Goal: Task Accomplishment & Management: Manage account settings

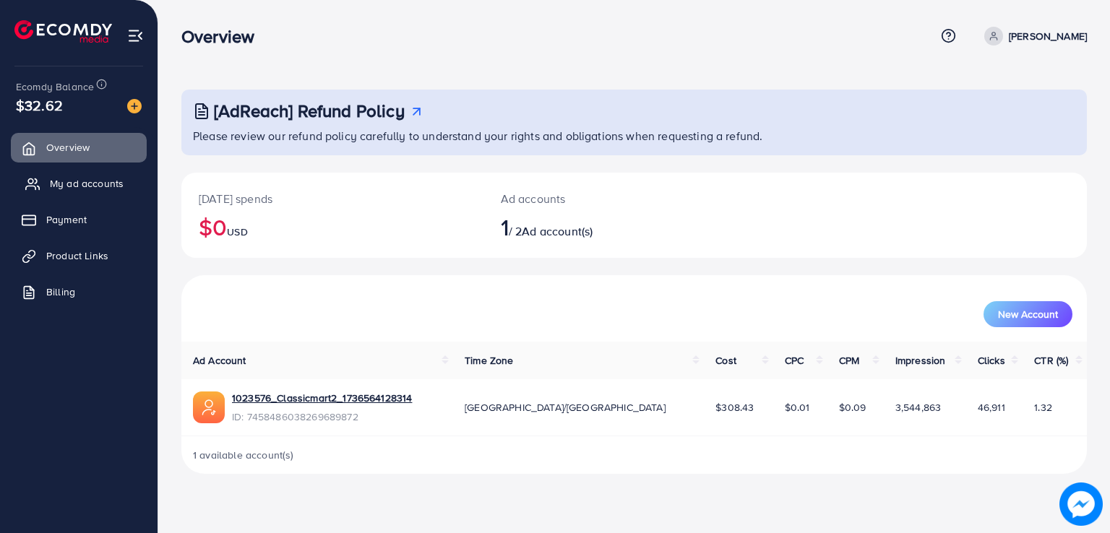
click at [97, 185] on span "My ad accounts" at bounding box center [87, 183] width 74 height 14
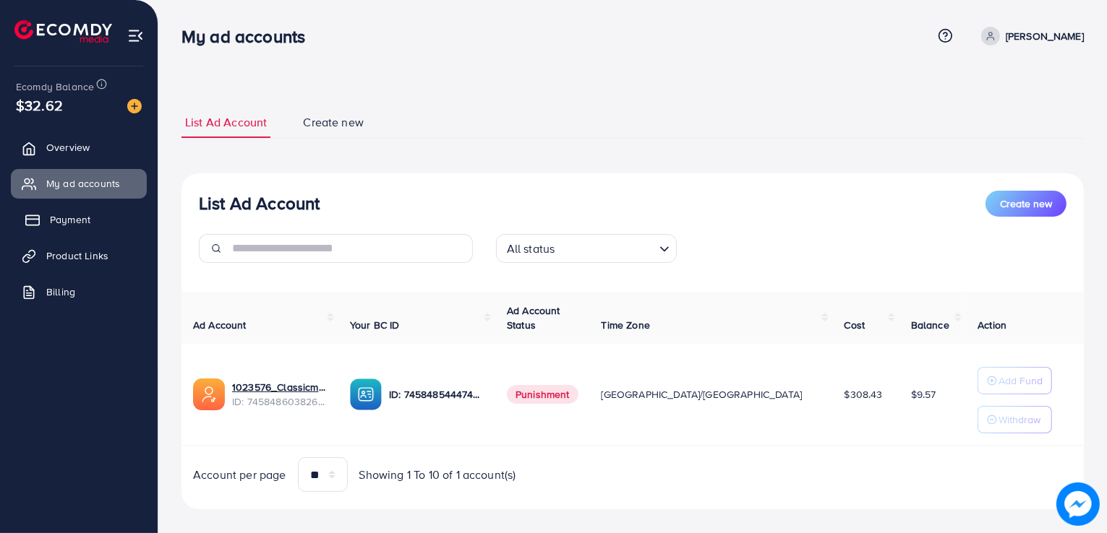
click at [100, 223] on link "Payment" at bounding box center [79, 219] width 136 height 29
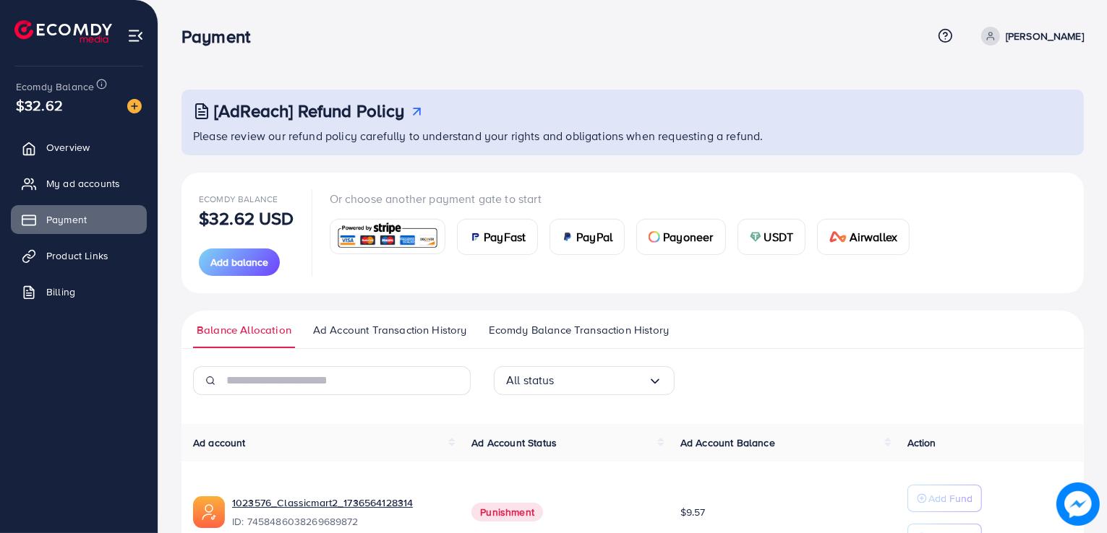
click at [446, 332] on span "Ad Account Transaction History" at bounding box center [390, 330] width 154 height 16
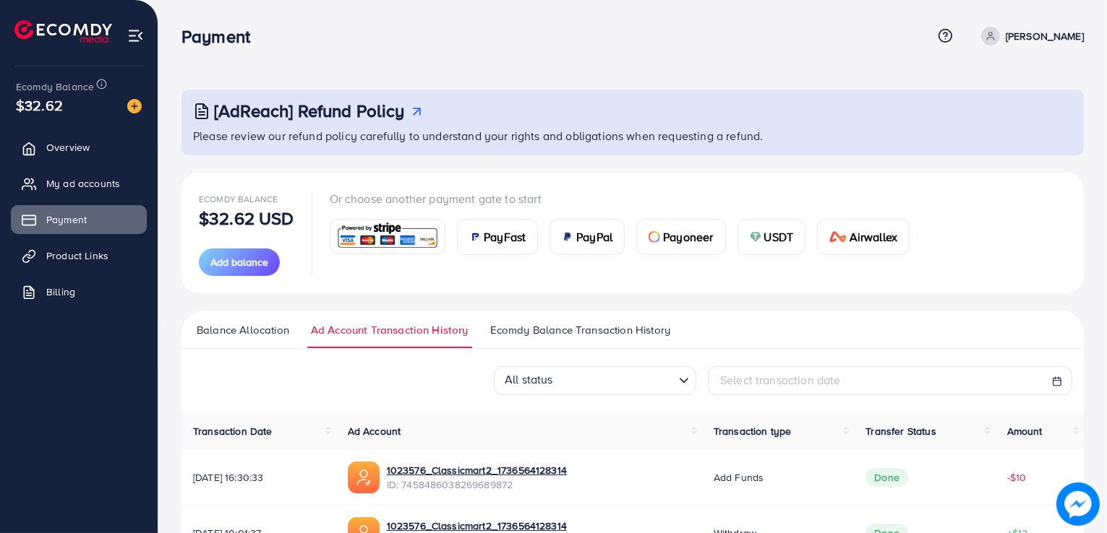
click at [536, 333] on span "Ecomdy Balance Transaction History" at bounding box center [580, 330] width 180 height 16
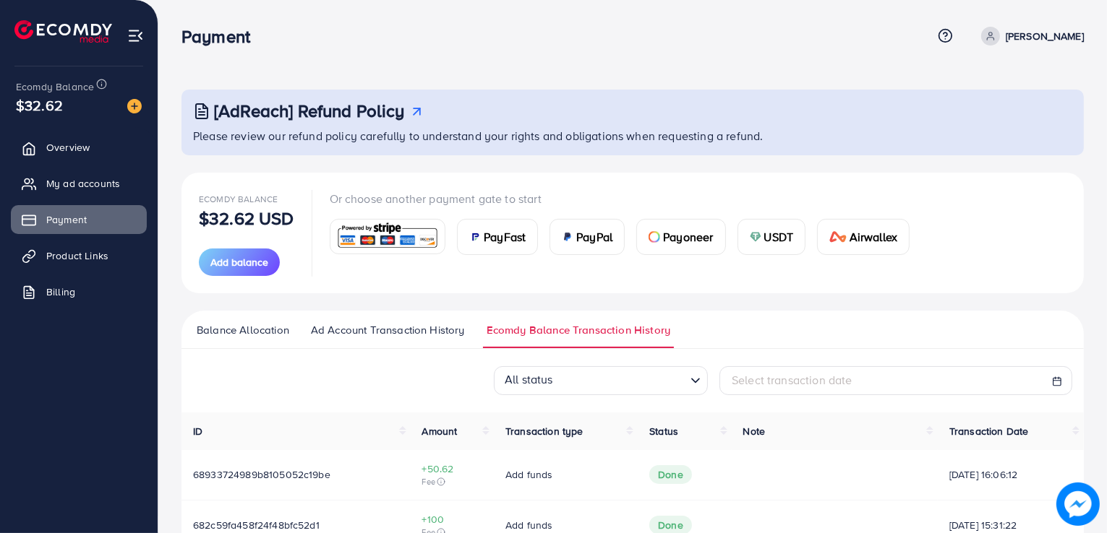
click at [449, 335] on span "Ad Account Transaction History" at bounding box center [388, 330] width 154 height 16
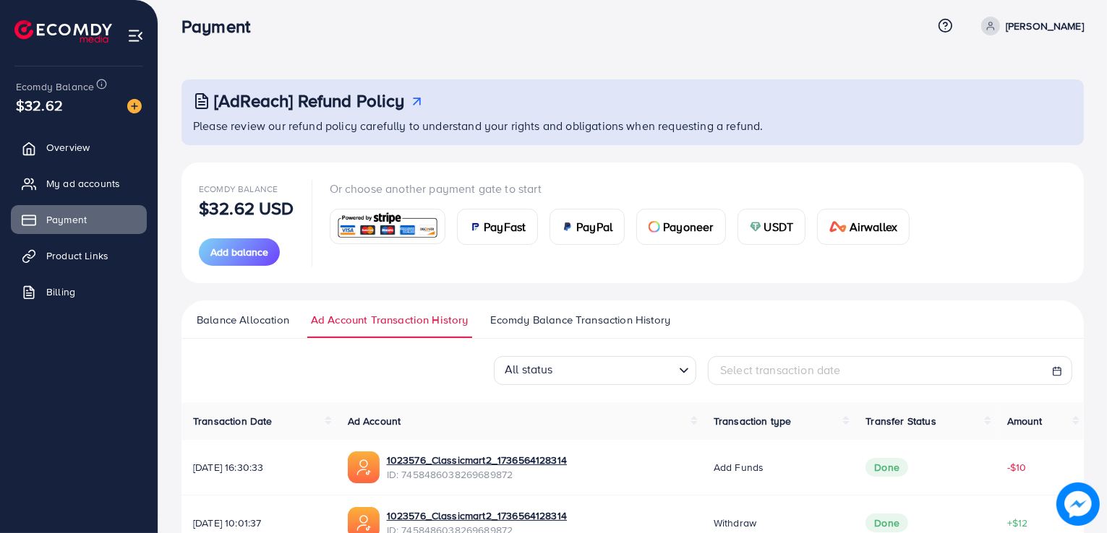
scroll to position [72, 0]
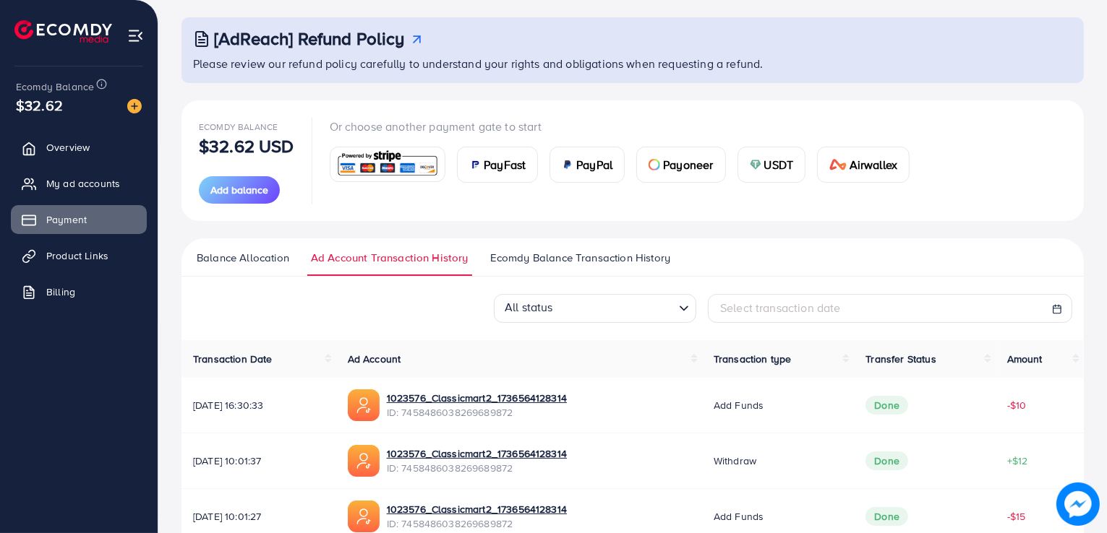
click at [561, 261] on span "Ecomdy Balance Transaction History" at bounding box center [580, 258] width 180 height 16
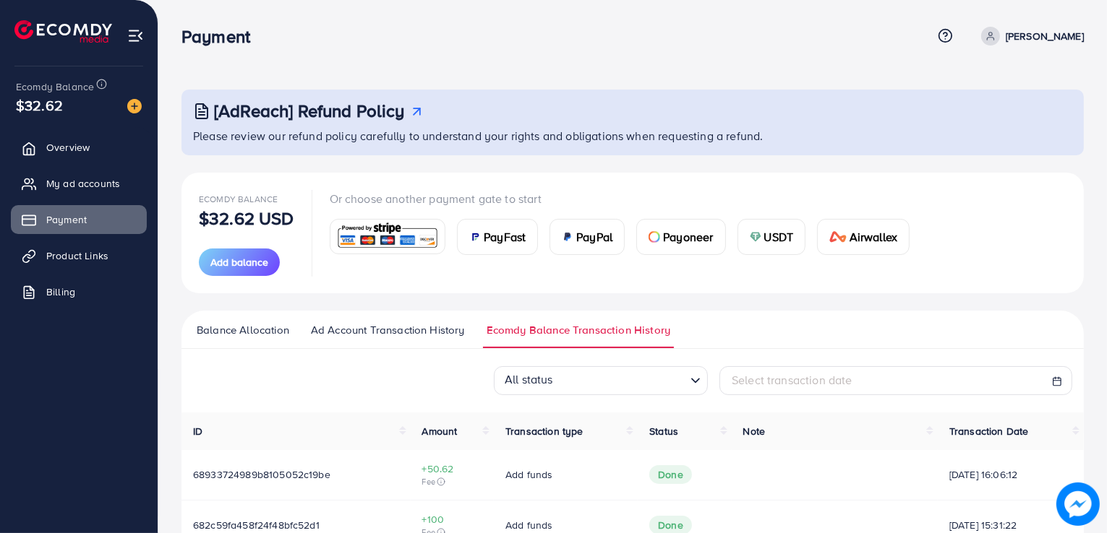
click at [692, 379] on polyline "Search for option" at bounding box center [695, 381] width 7 height 4
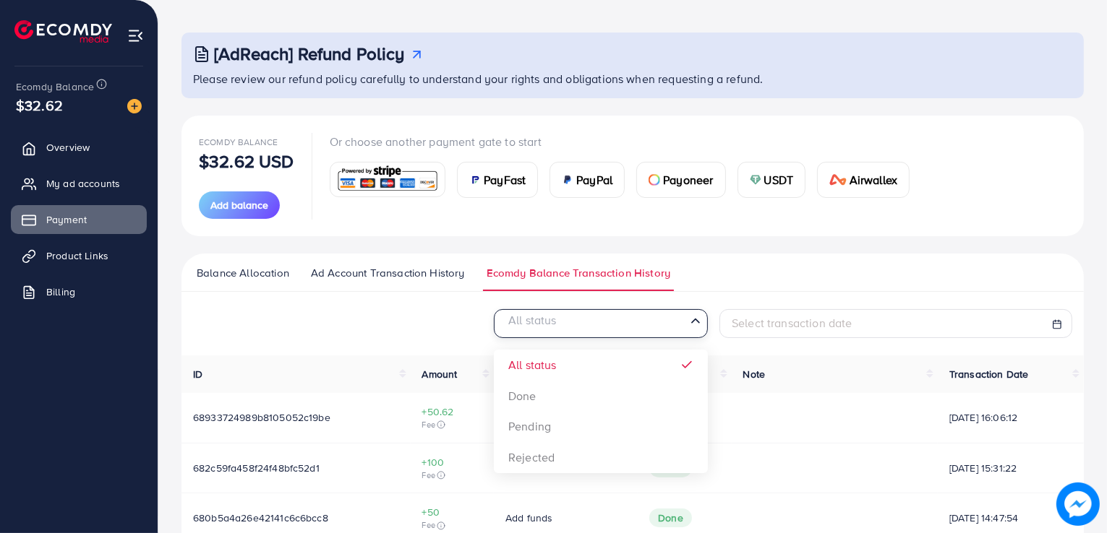
scroll to position [145, 0]
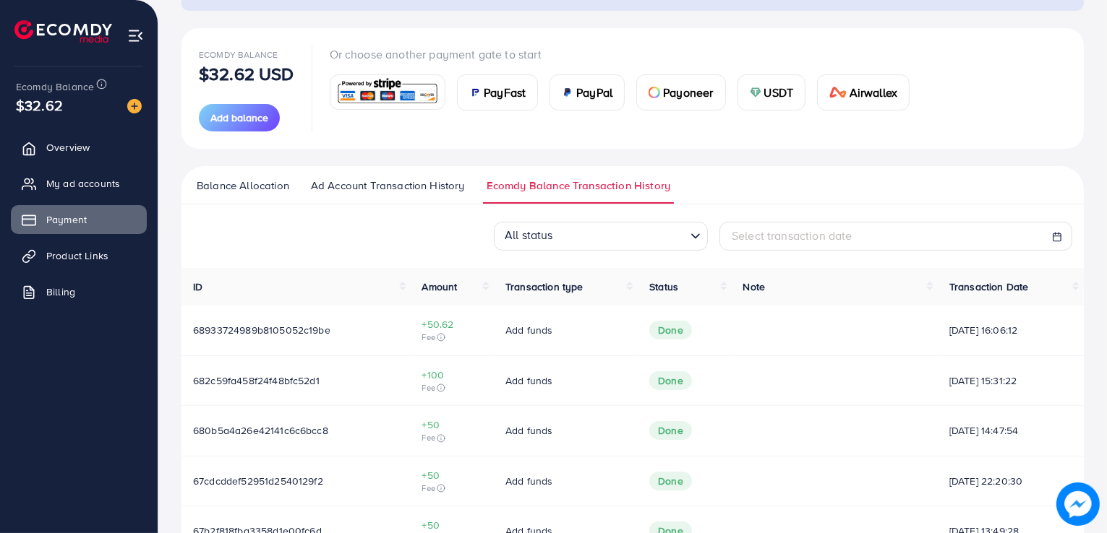
click at [926, 235] on div "Select transaction date" at bounding box center [895, 236] width 328 height 17
select select "*"
select select "**"
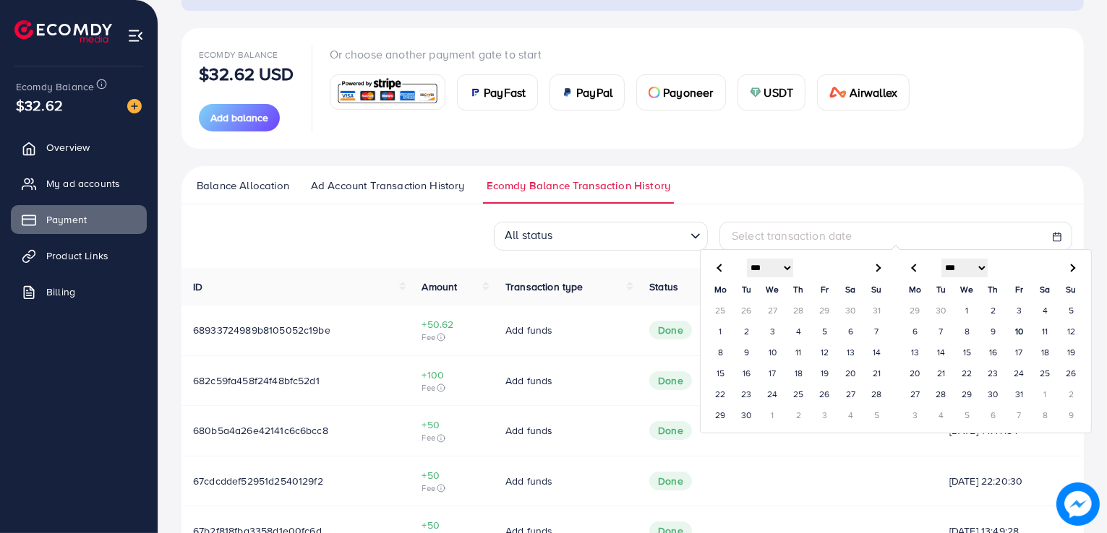
click at [424, 228] on div "All status Loading... Select transaction date *** *** *** *** *** *** *** *** *…" at bounding box center [632, 236] width 902 height 29
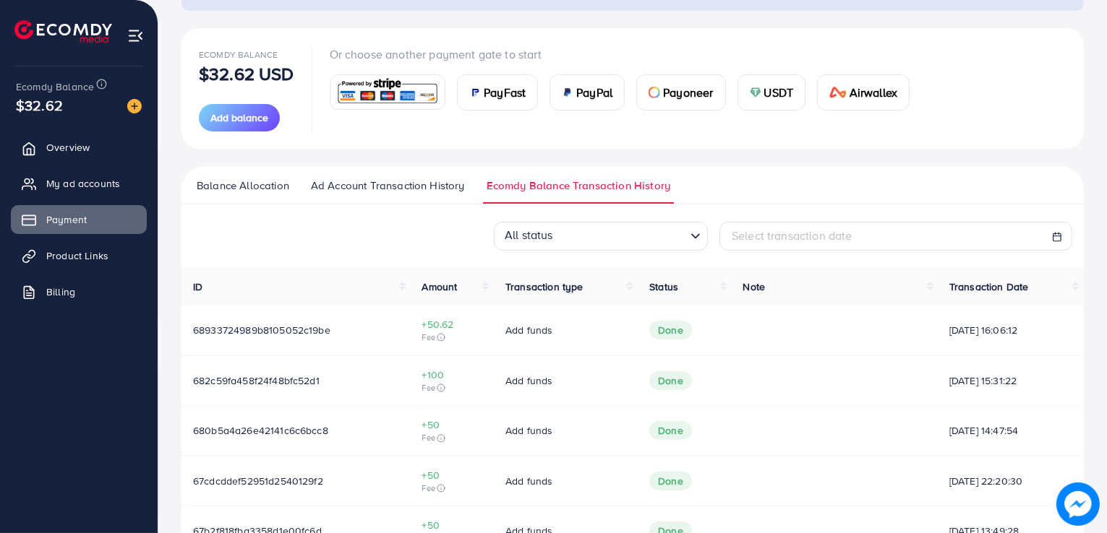
click at [392, 183] on span "Ad Account Transaction History" at bounding box center [388, 186] width 154 height 16
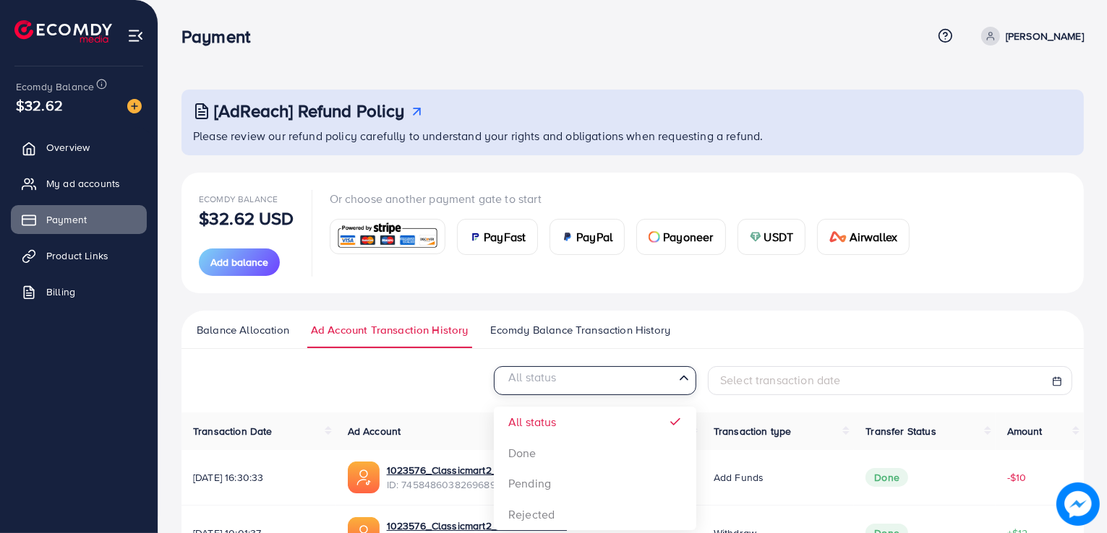
click at [572, 383] on input "Search for option" at bounding box center [586, 381] width 173 height 22
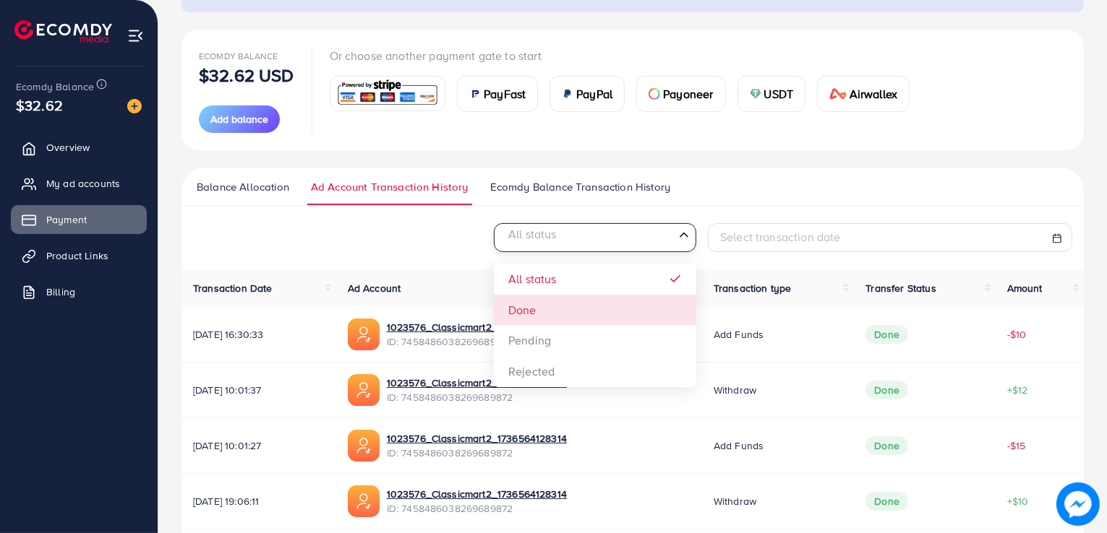
scroll to position [145, 0]
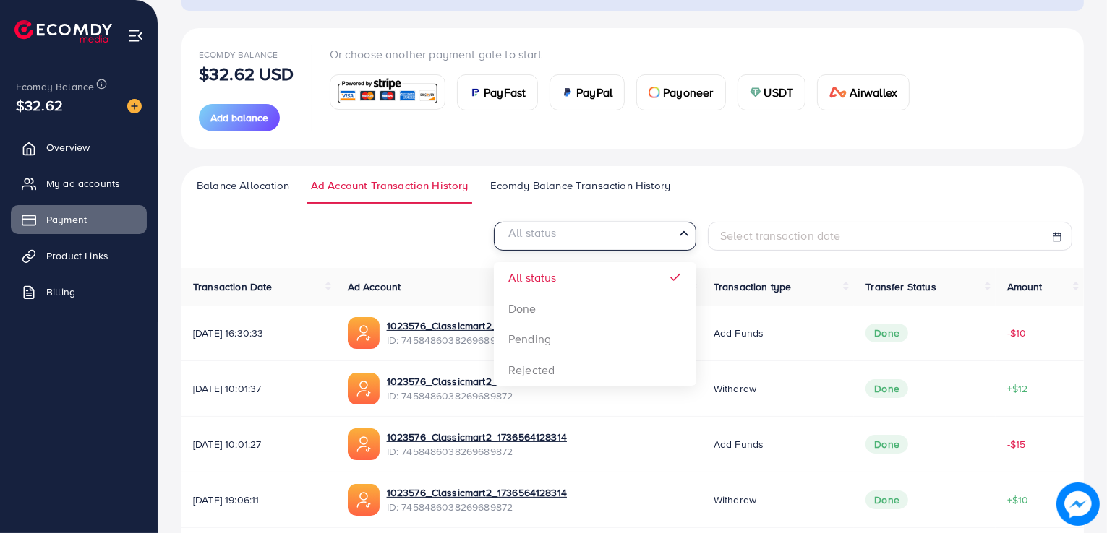
click at [911, 239] on div "Select transaction date" at bounding box center [890, 236] width 340 height 17
select select "*"
select select "**"
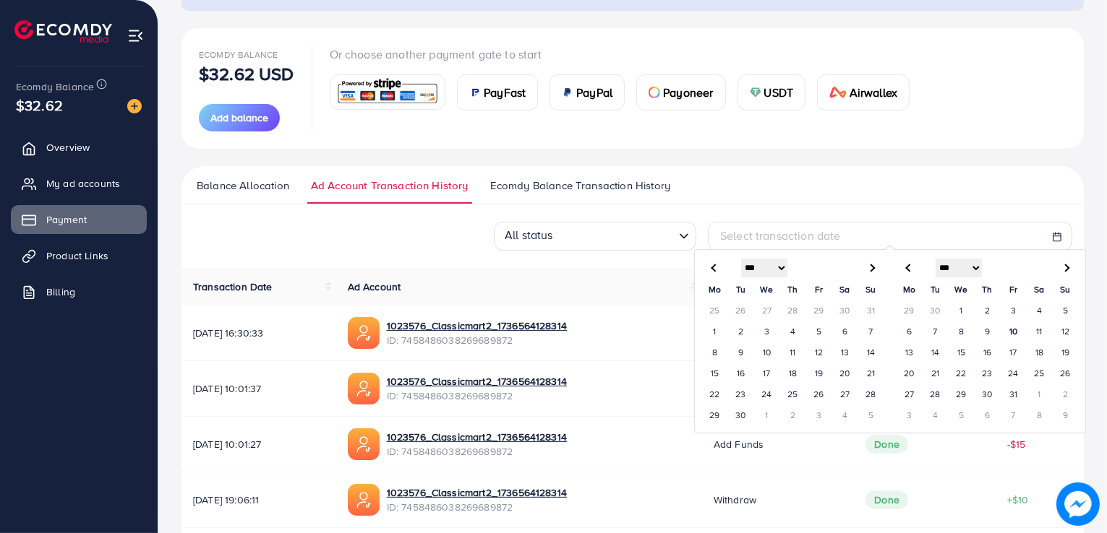
click at [267, 191] on span "Balance Allocation" at bounding box center [243, 186] width 93 height 16
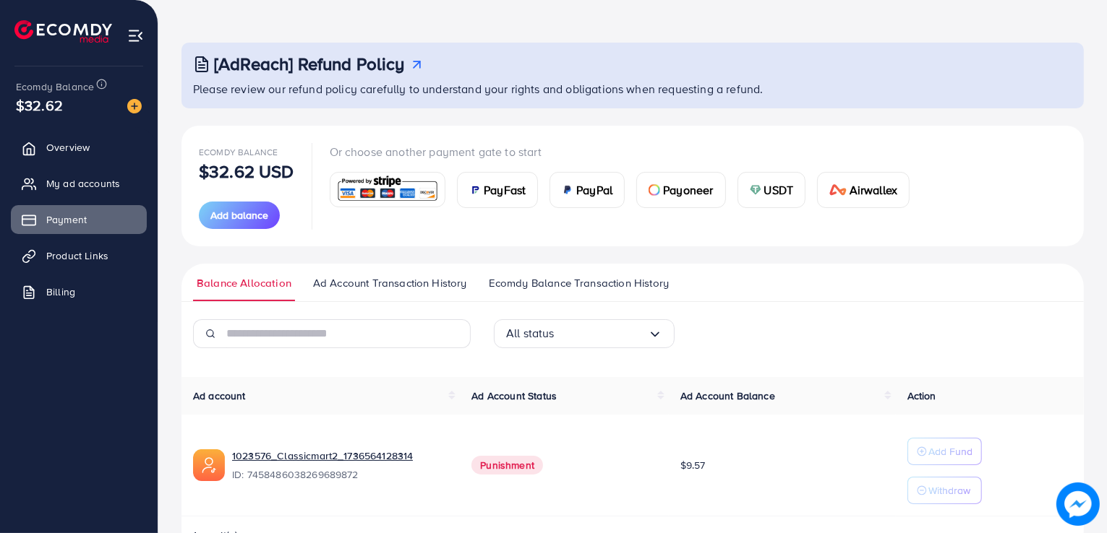
scroll to position [90, 0]
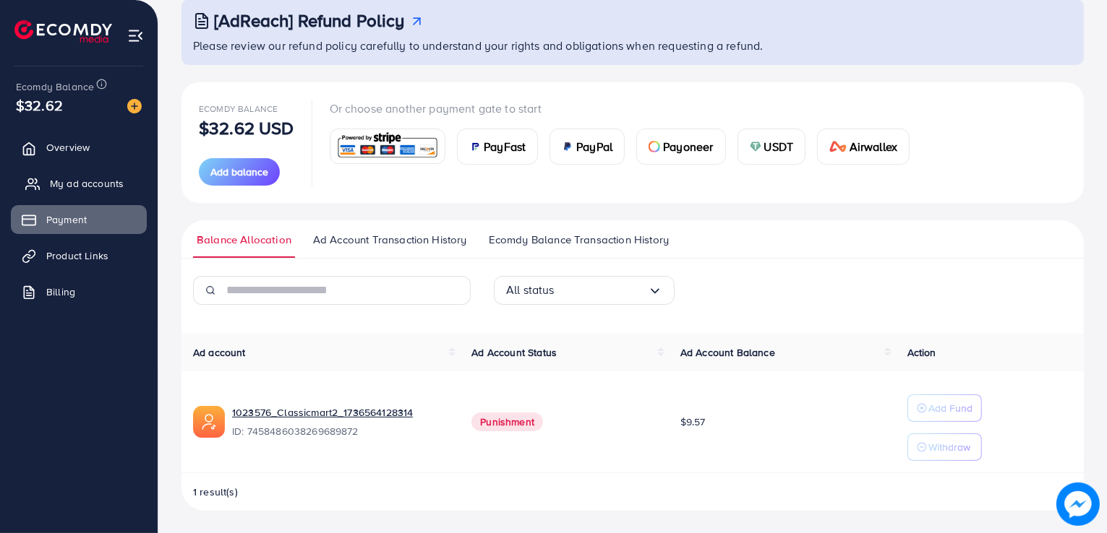
click at [136, 179] on link "My ad accounts" at bounding box center [79, 183] width 136 height 29
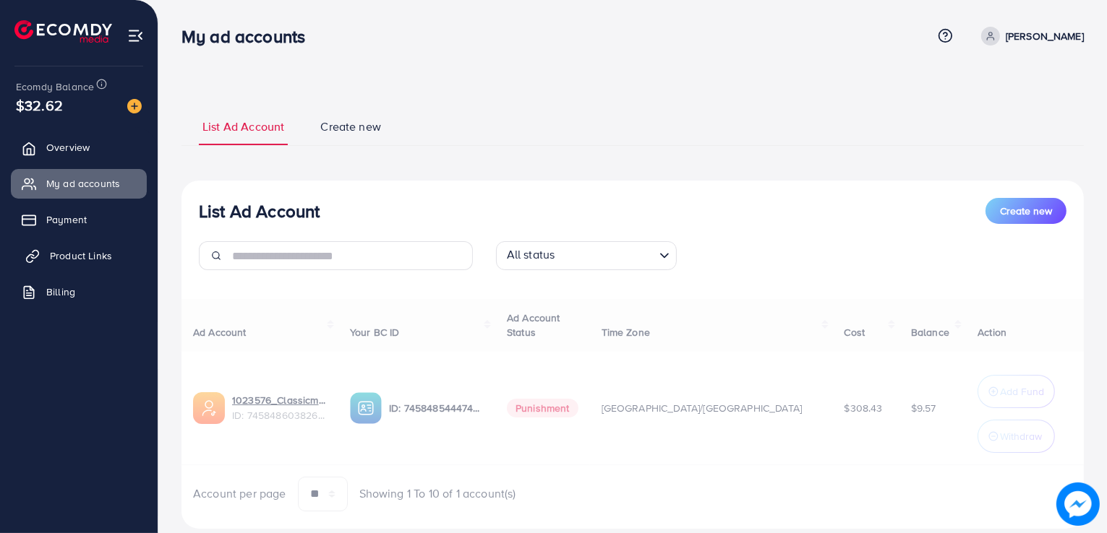
click at [117, 252] on link "Product Links" at bounding box center [79, 255] width 136 height 29
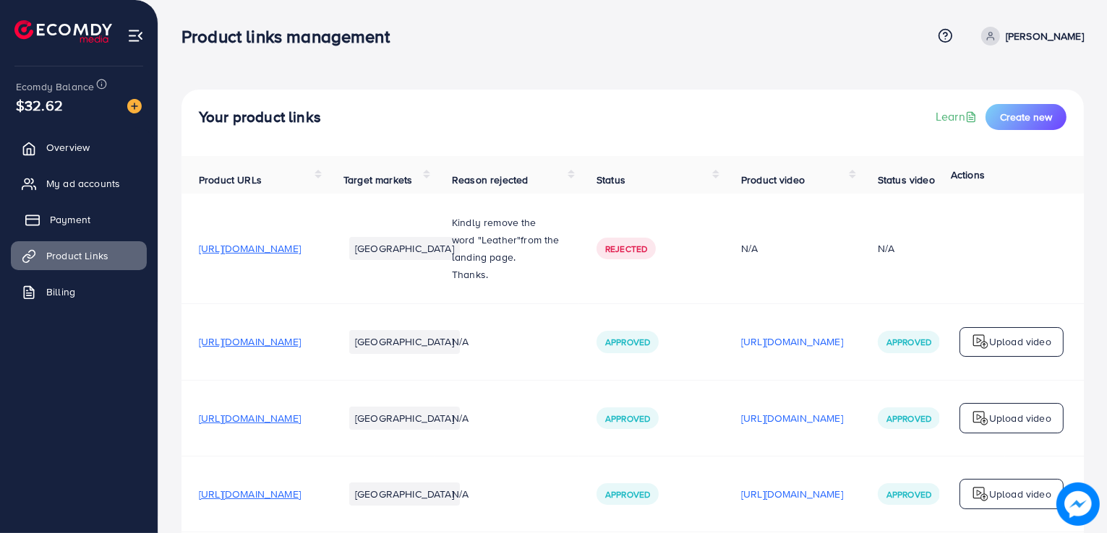
click at [116, 233] on link "Payment" at bounding box center [79, 219] width 136 height 29
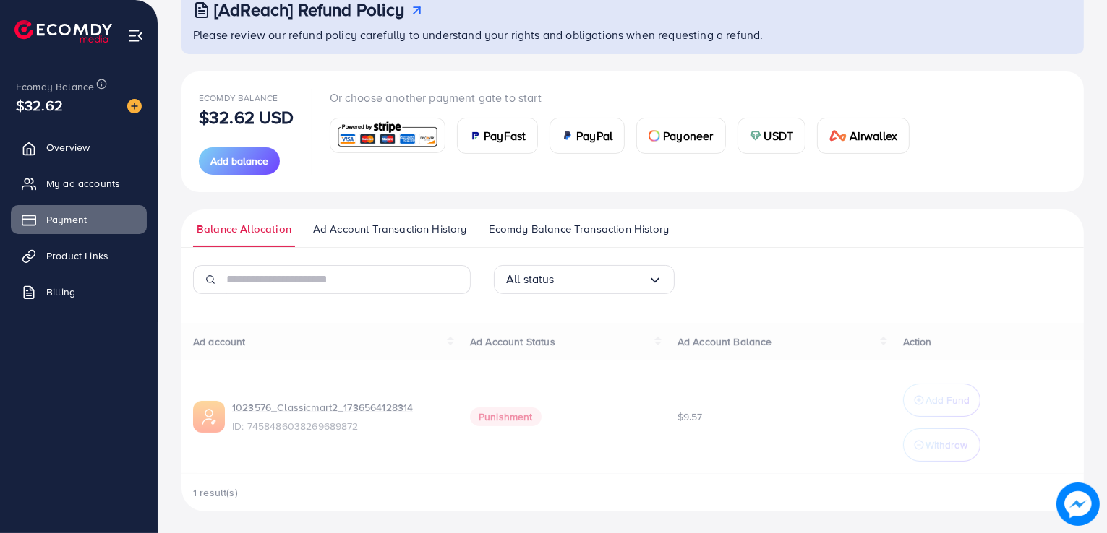
scroll to position [102, 0]
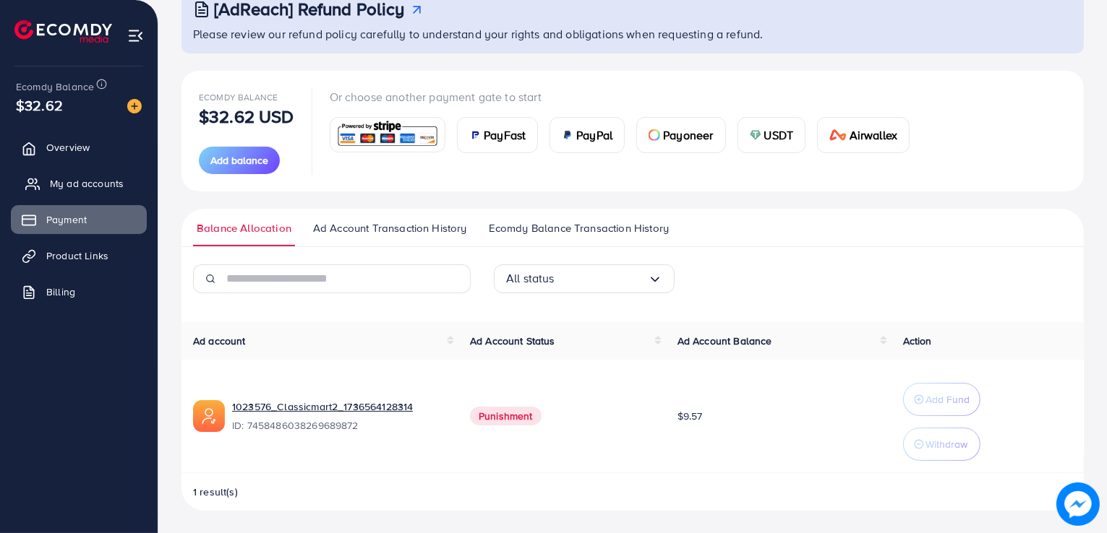
click at [119, 184] on span "My ad accounts" at bounding box center [87, 183] width 74 height 14
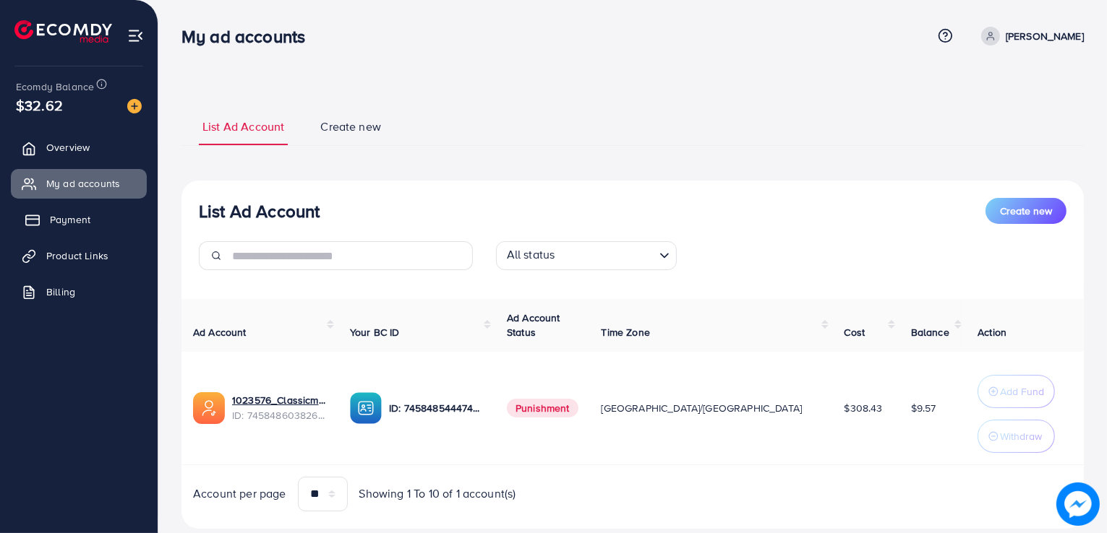
click at [130, 215] on link "Payment" at bounding box center [79, 219] width 136 height 29
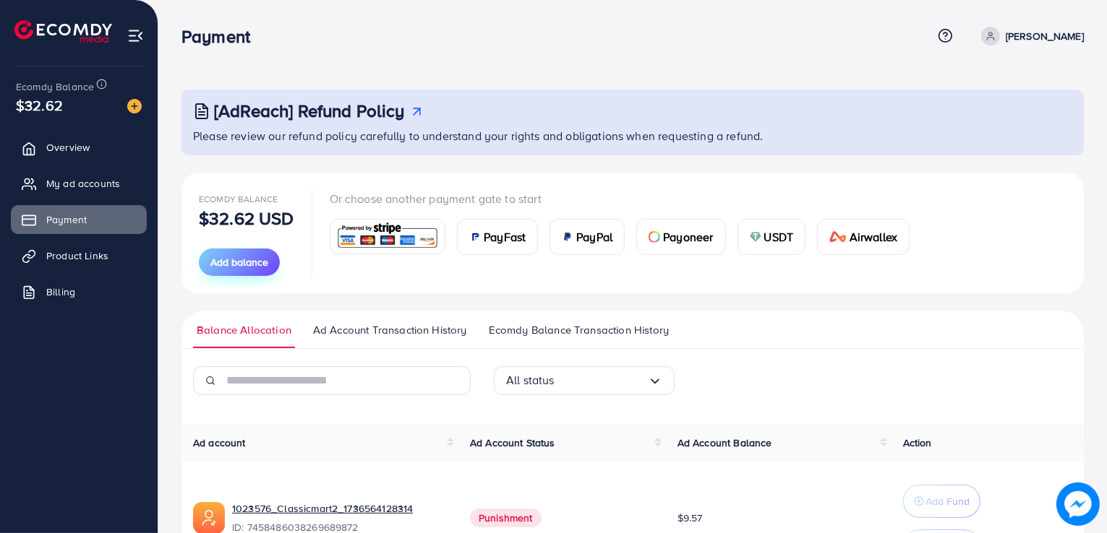
click at [228, 254] on button "Add balance" at bounding box center [239, 262] width 81 height 27
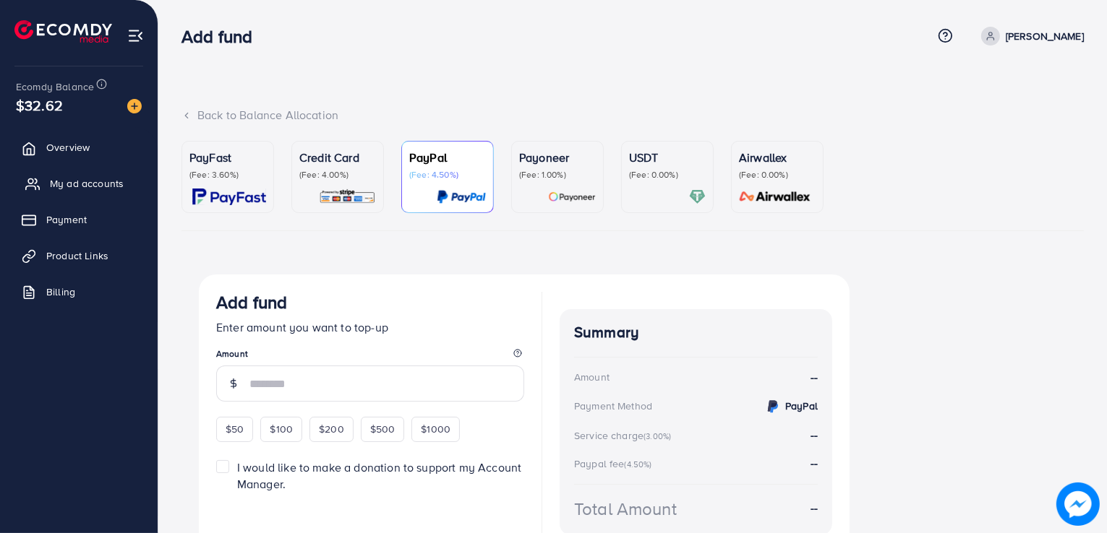
click at [124, 190] on link "My ad accounts" at bounding box center [79, 183] width 136 height 29
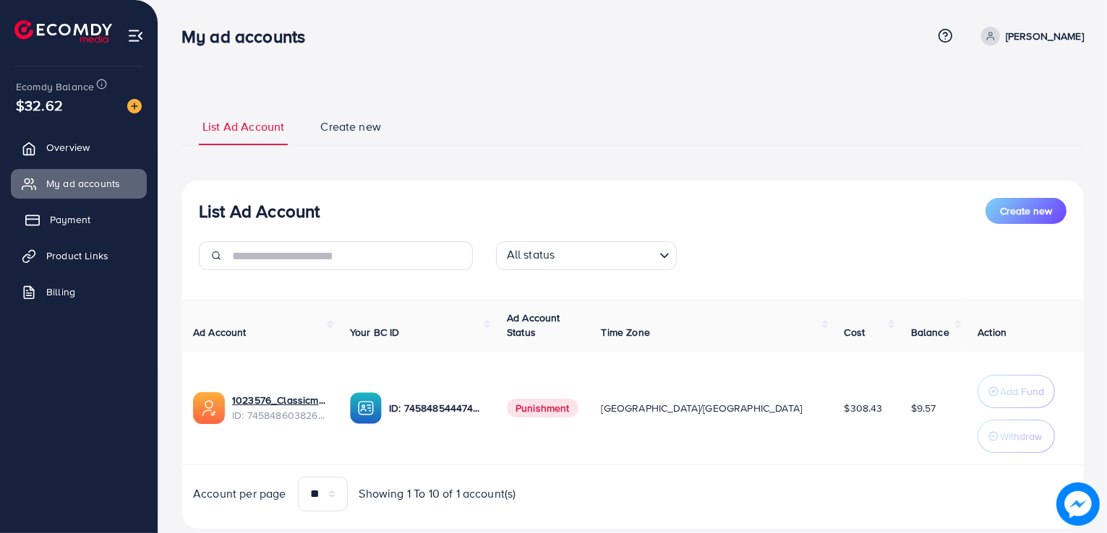
click at [93, 223] on link "Payment" at bounding box center [79, 219] width 136 height 29
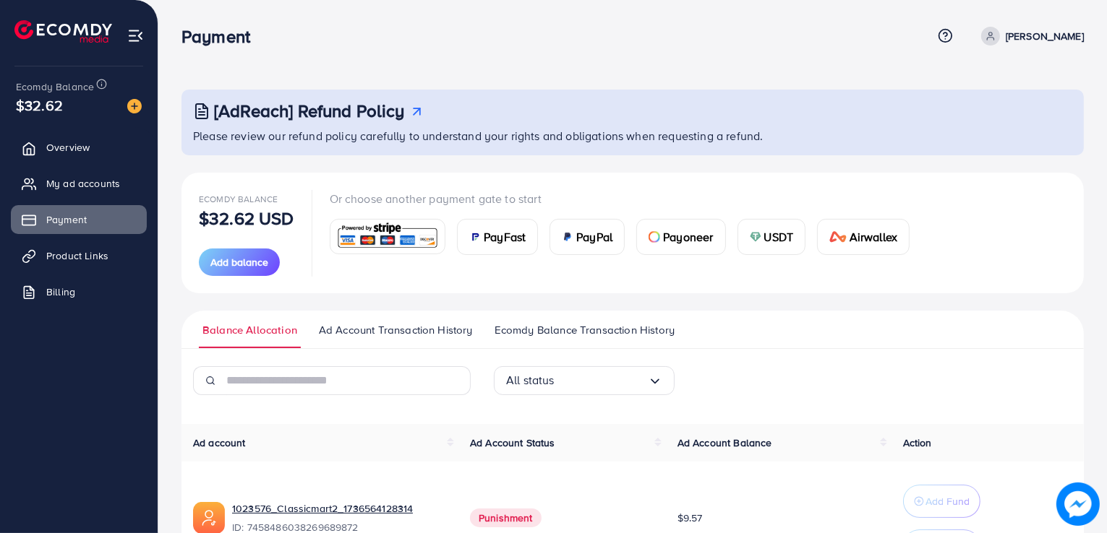
click at [193, 107] on icon at bounding box center [201, 111] width 17 height 17
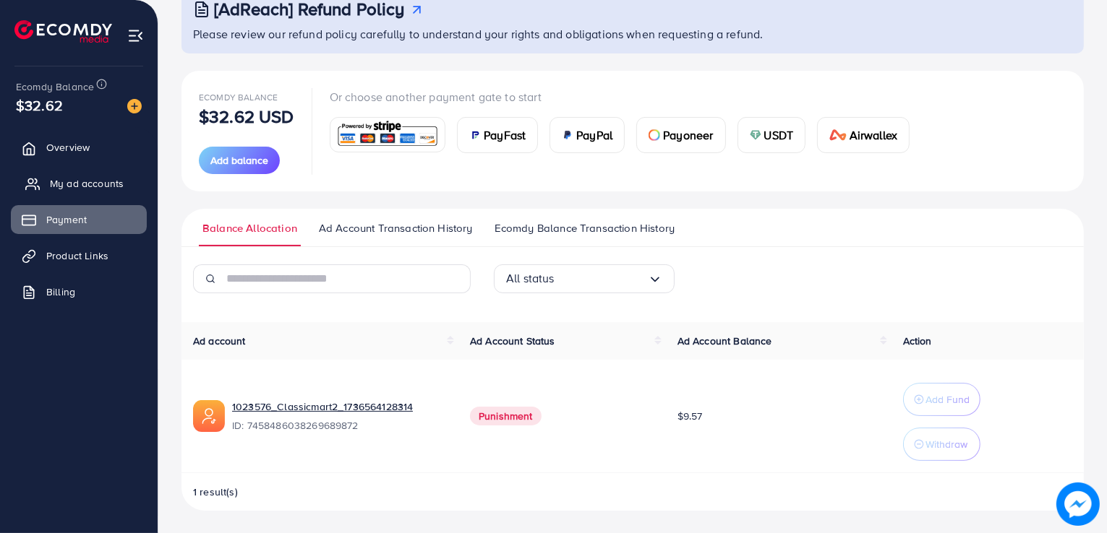
click at [73, 175] on link "My ad accounts" at bounding box center [79, 183] width 136 height 29
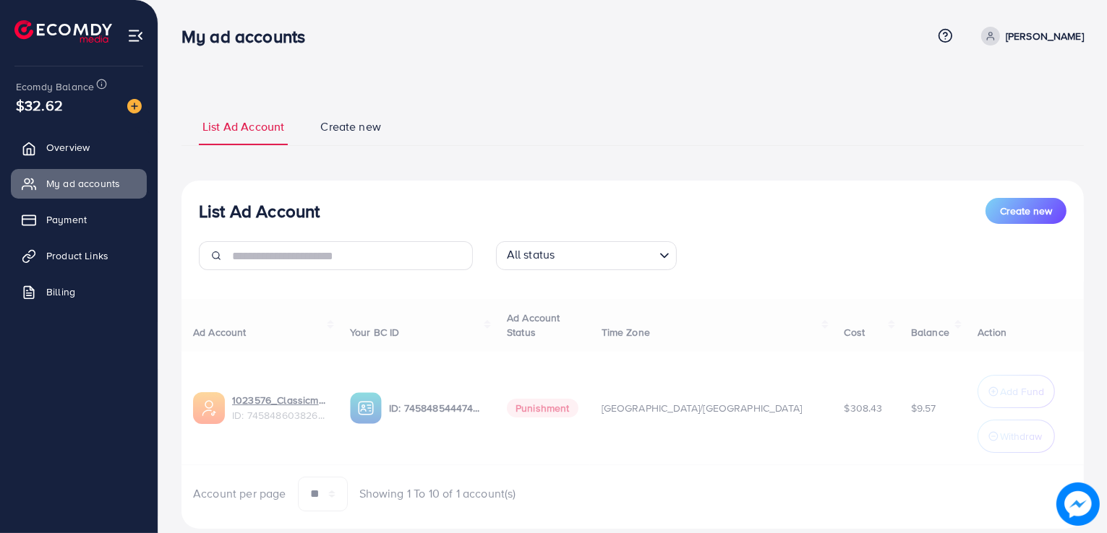
click at [332, 403] on div "Ad Account Your BC ID Ad Account Status Time Zone Cost Balance Action 1023576_C…" at bounding box center [632, 405] width 902 height 212
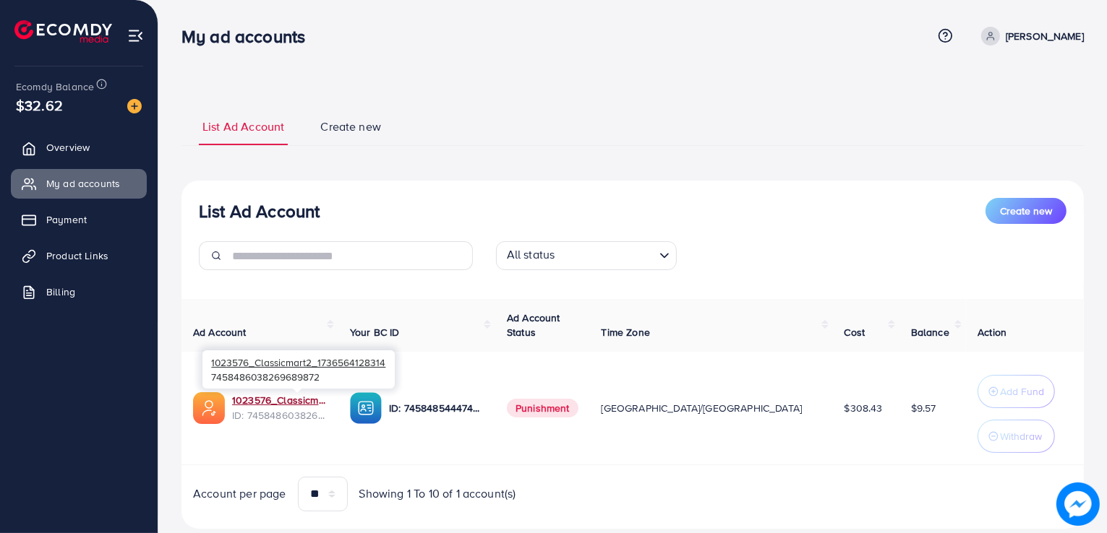
click at [327, 403] on link "1023576_Classicmart2_1736564128314" at bounding box center [279, 400] width 95 height 14
click at [34, 93] on span "Ecomdy Balance" at bounding box center [55, 87] width 78 height 14
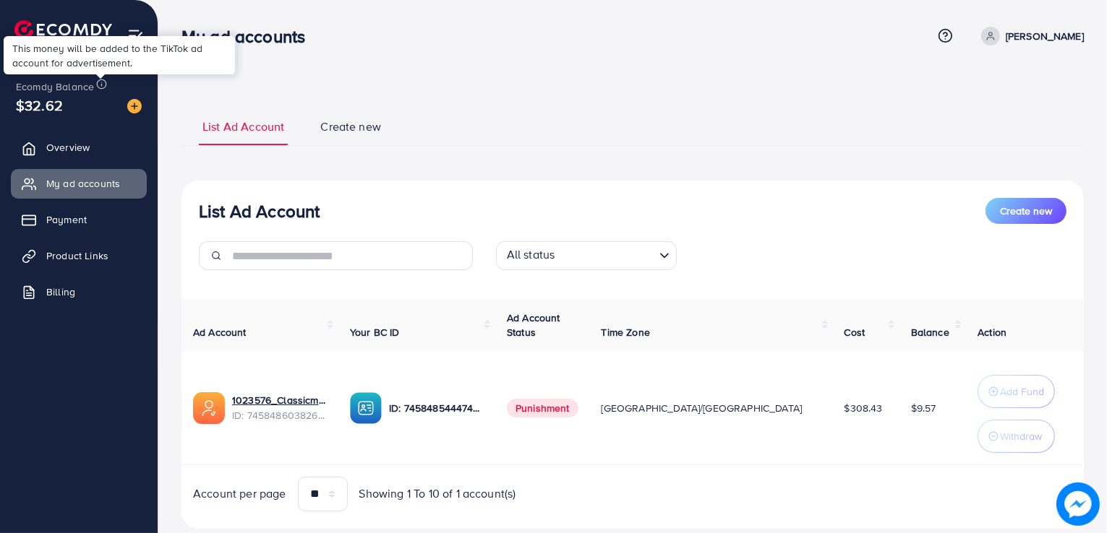
click at [96, 85] on icon at bounding box center [101, 84] width 11 height 11
click at [81, 145] on span "Overview" at bounding box center [71, 147] width 43 height 14
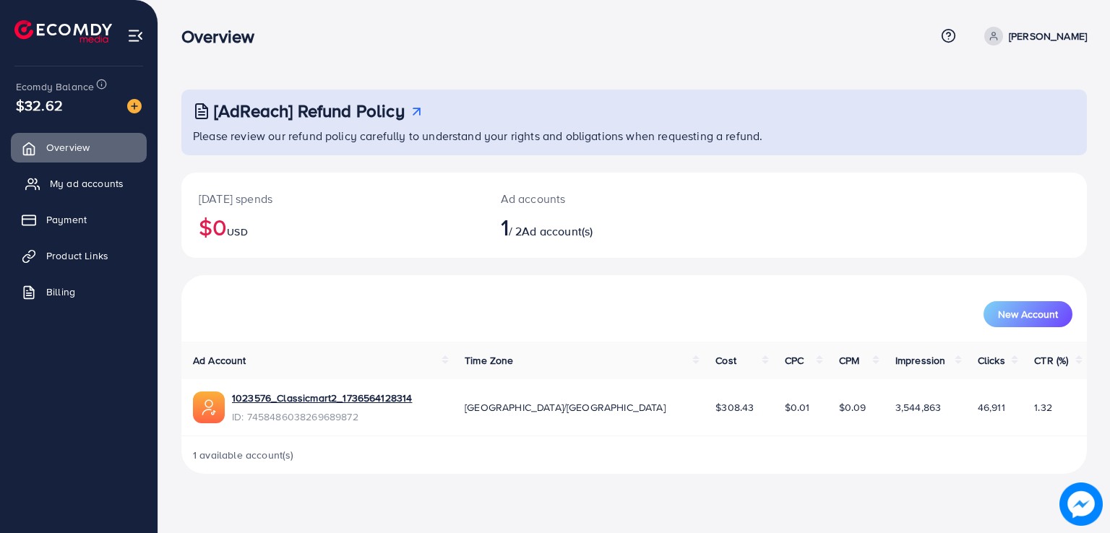
click at [73, 192] on link "My ad accounts" at bounding box center [79, 183] width 136 height 29
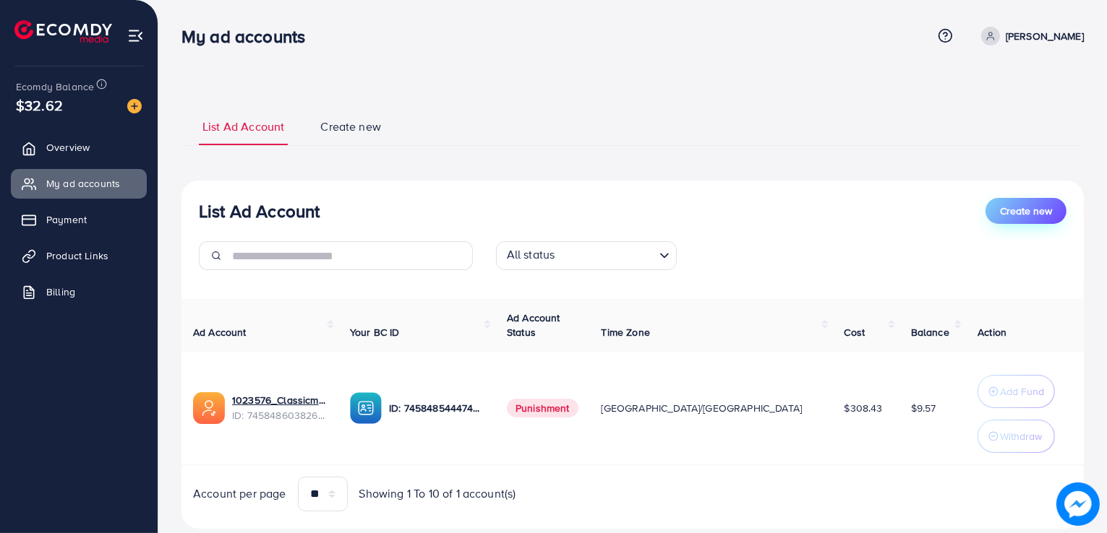
click at [1023, 215] on span "Create new" at bounding box center [1026, 211] width 52 height 14
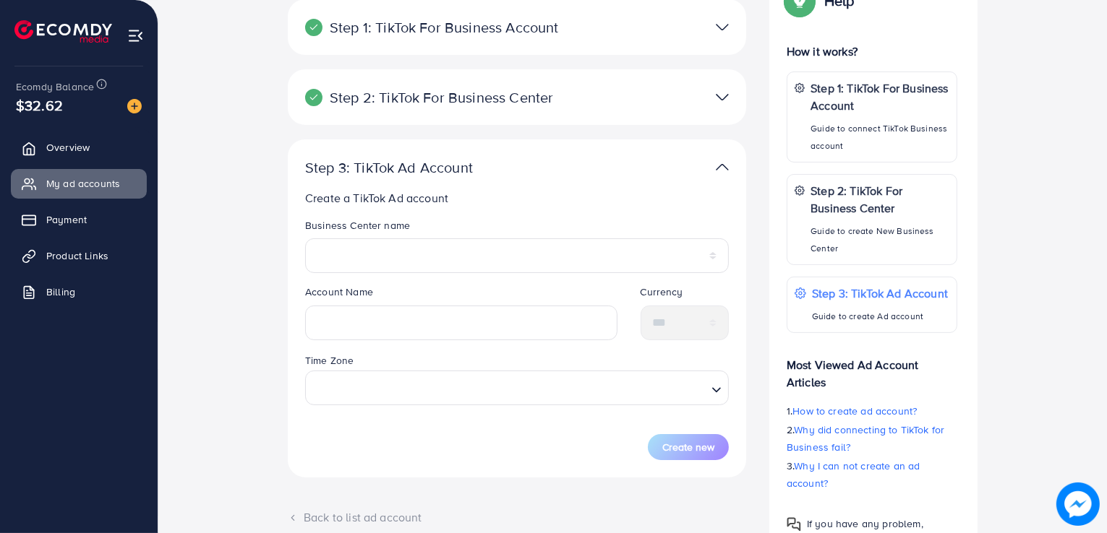
scroll to position [283, 0]
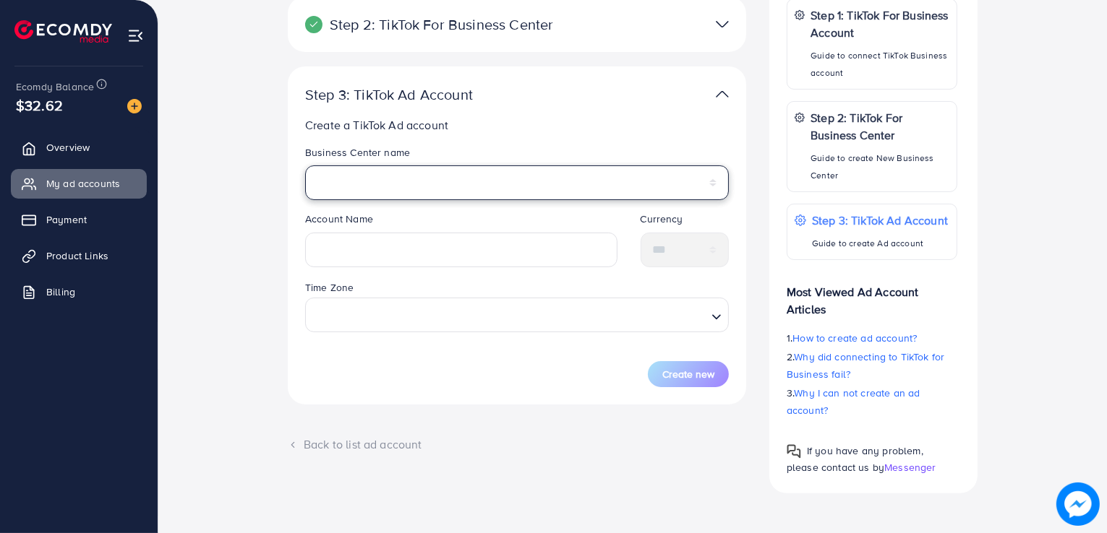
click at [515, 184] on select "**********" at bounding box center [517, 183] width 424 height 35
select select "**********"
click at [305, 166] on select "**********" at bounding box center [517, 183] width 424 height 35
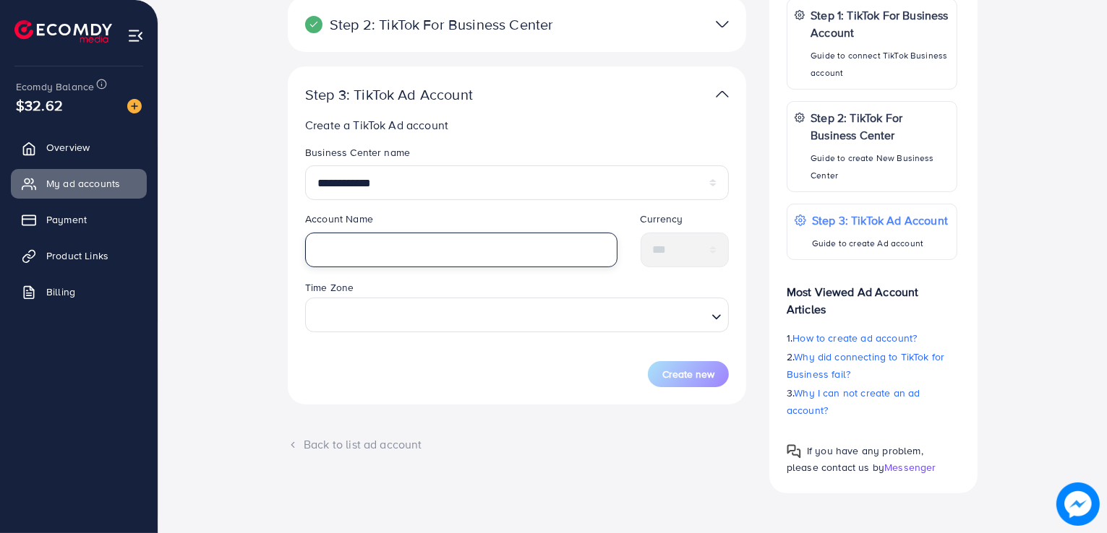
click at [488, 242] on input "text" at bounding box center [461, 250] width 312 height 35
type input "****"
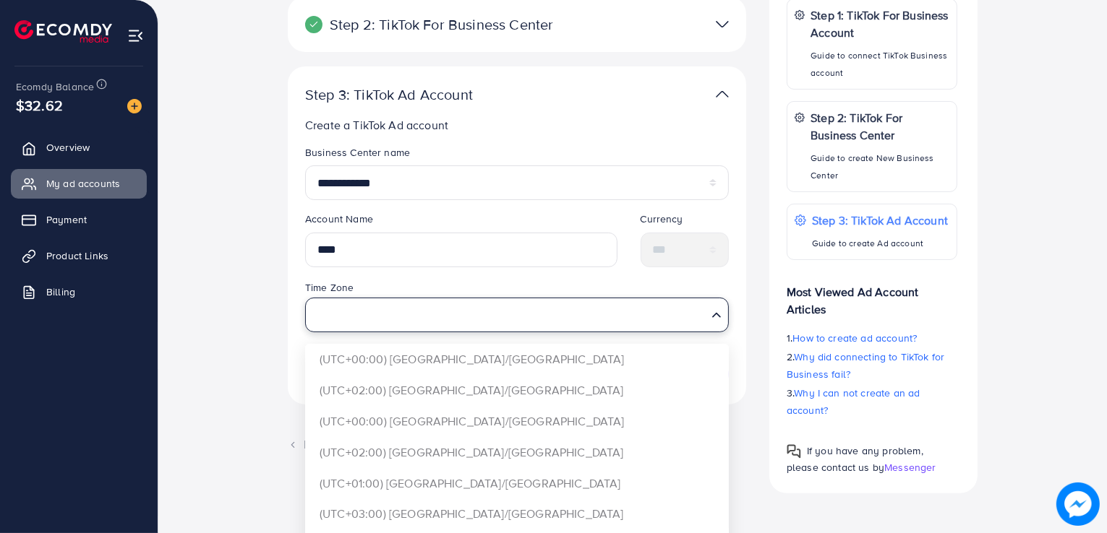
click at [488, 325] on input "Search for option" at bounding box center [509, 315] width 394 height 27
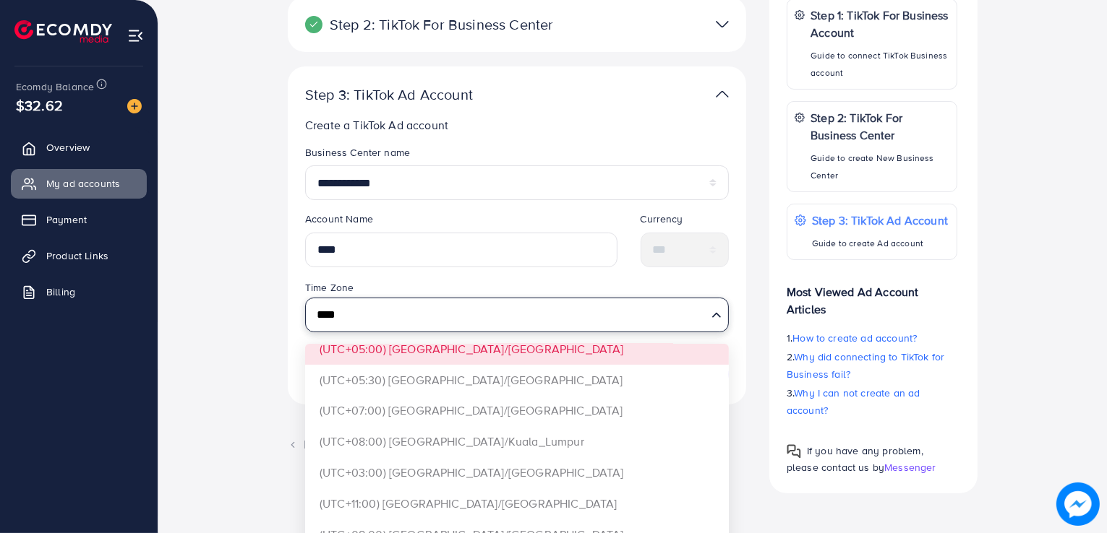
scroll to position [496, 0]
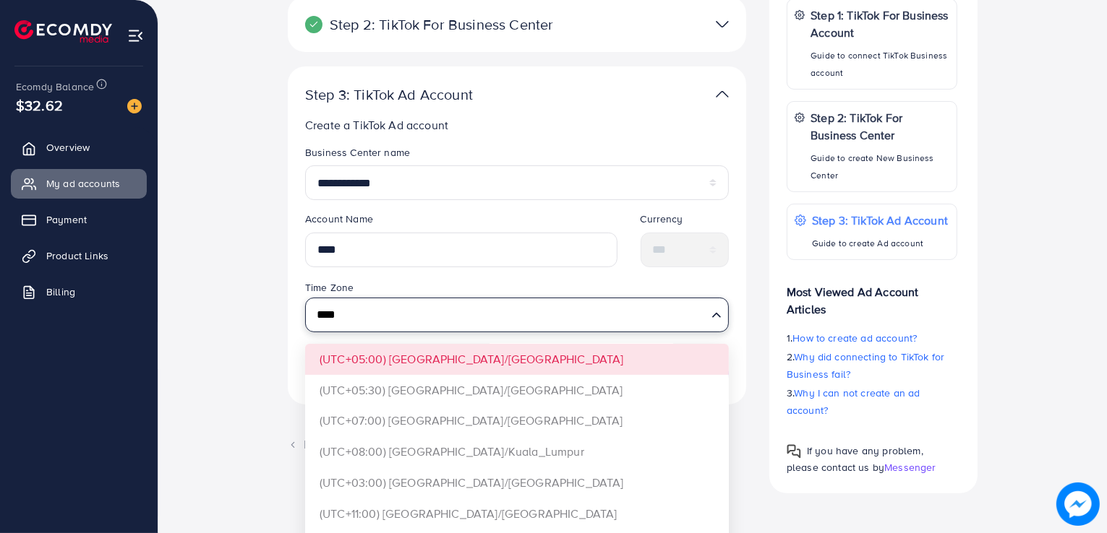
type input "****"
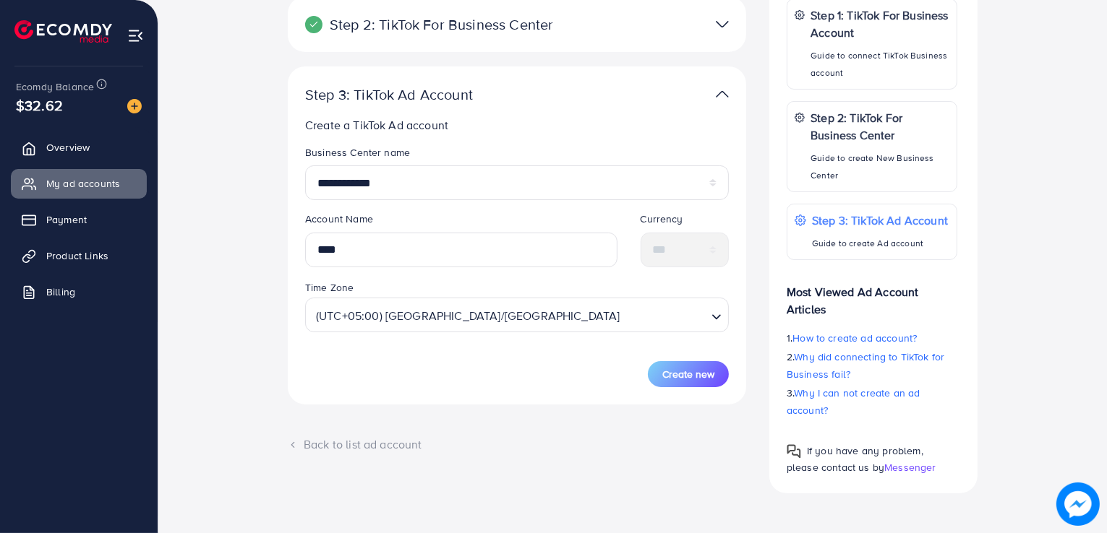
scroll to position [0, 0]
click at [451, 356] on form "**********" at bounding box center [517, 266] width 424 height 242
click at [669, 371] on span "Create new" at bounding box center [688, 374] width 52 height 14
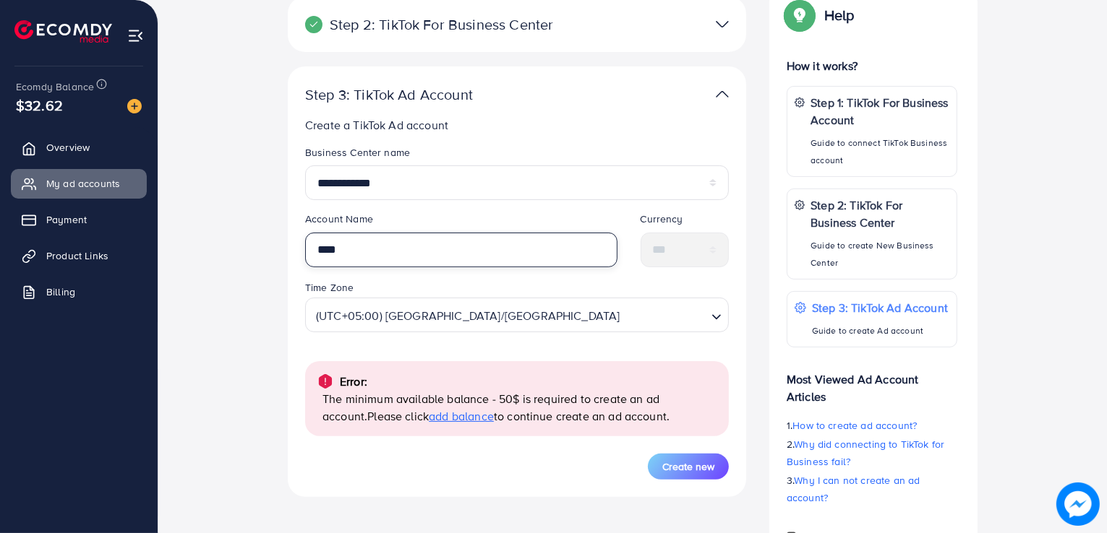
click at [515, 239] on input "****" at bounding box center [461, 250] width 312 height 35
click at [514, 236] on input "****" at bounding box center [461, 250] width 312 height 35
click at [228, 278] on div "**********" at bounding box center [632, 238] width 925 height 683
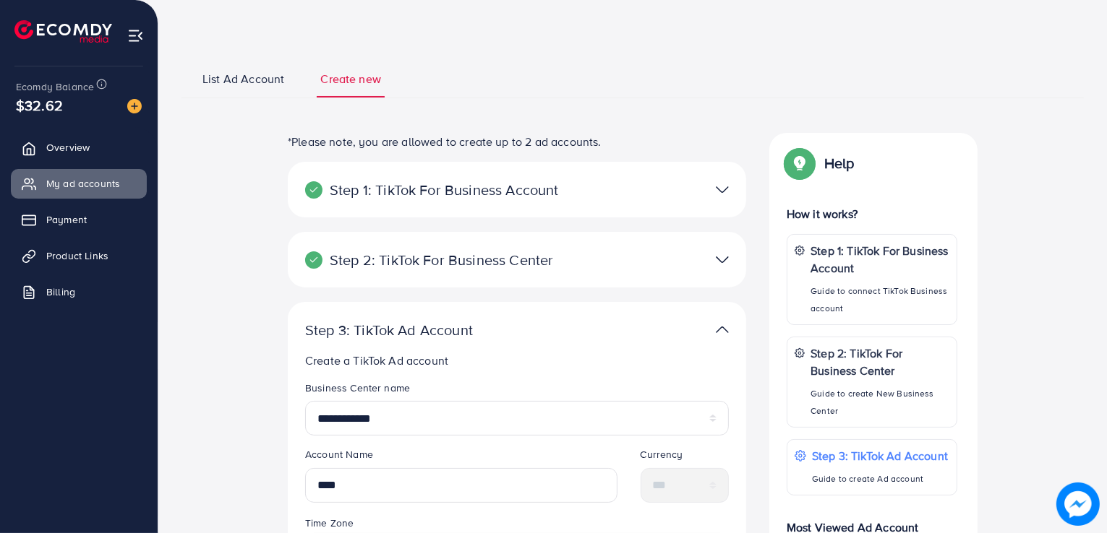
scroll to position [72, 0]
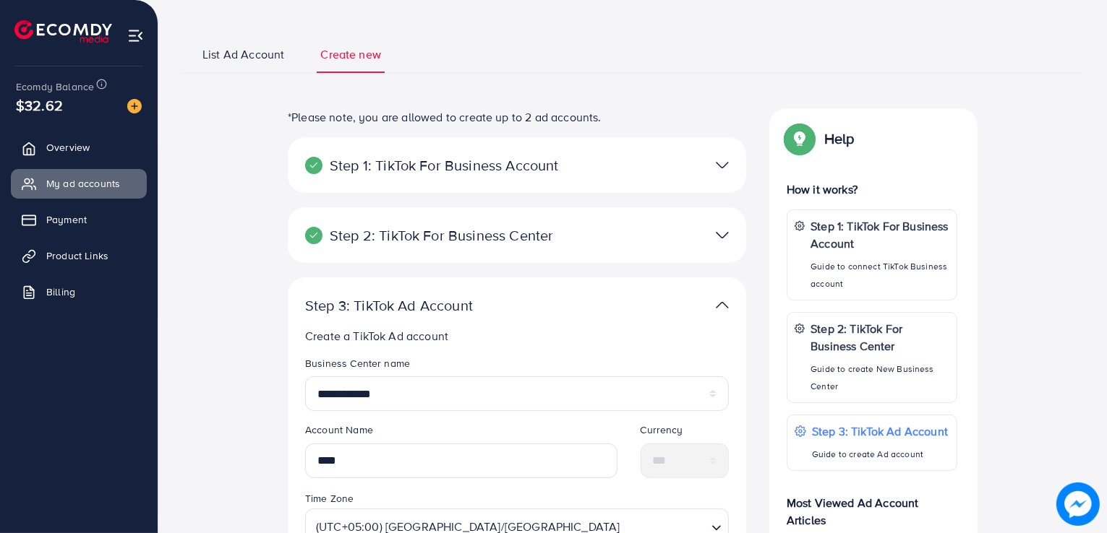
click at [726, 231] on img at bounding box center [722, 235] width 13 height 21
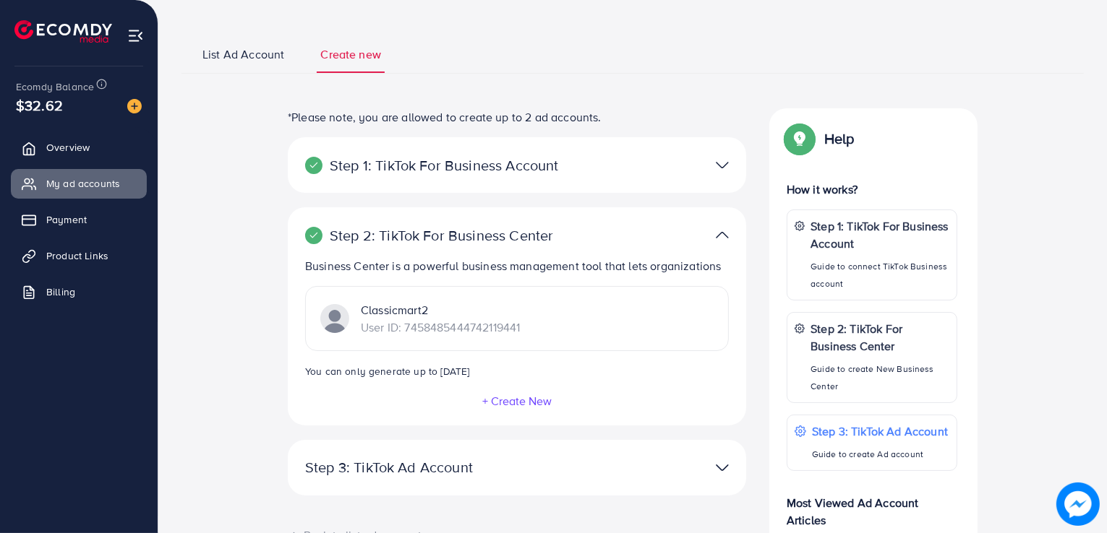
click at [726, 231] on img at bounding box center [722, 235] width 13 height 21
click at [721, 466] on img at bounding box center [722, 467] width 13 height 21
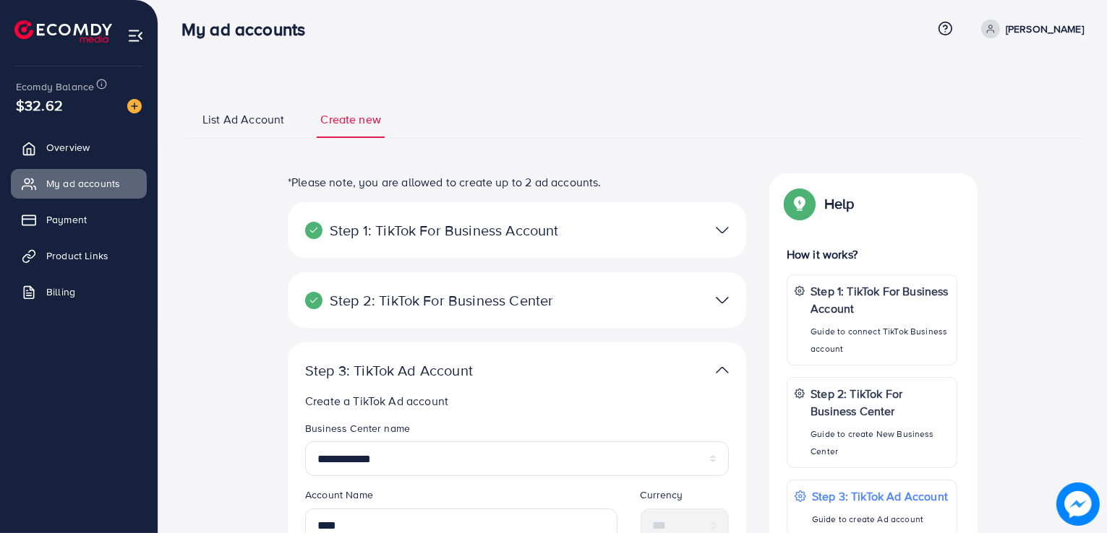
scroll to position [0, 0]
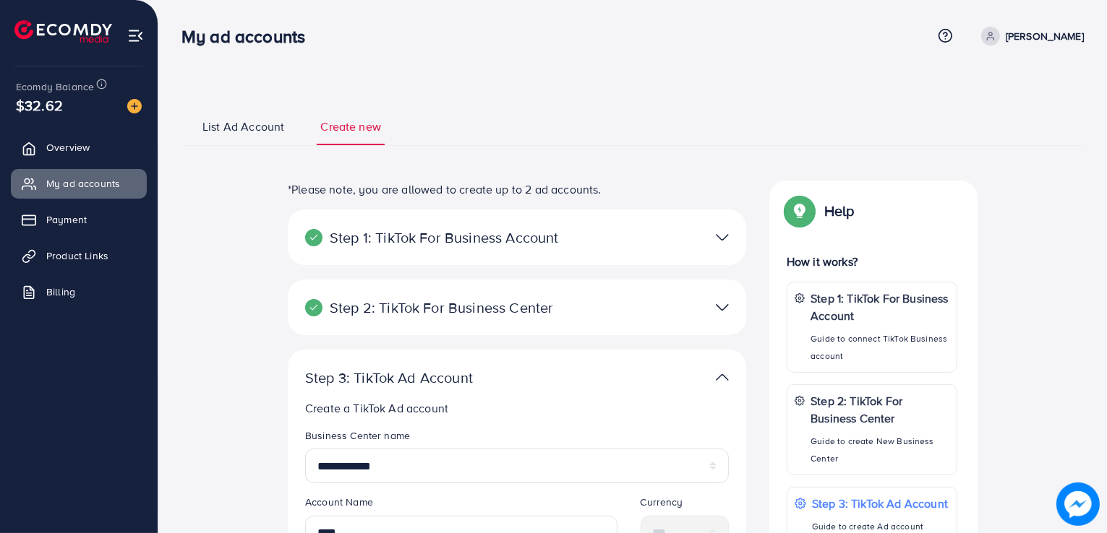
click at [717, 313] on img at bounding box center [722, 307] width 13 height 21
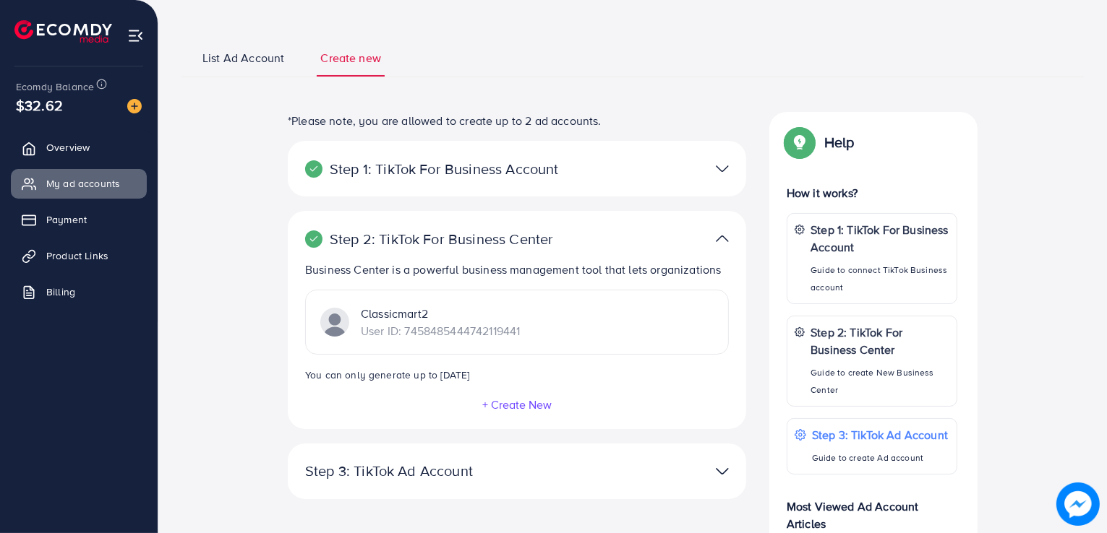
scroll to position [145, 0]
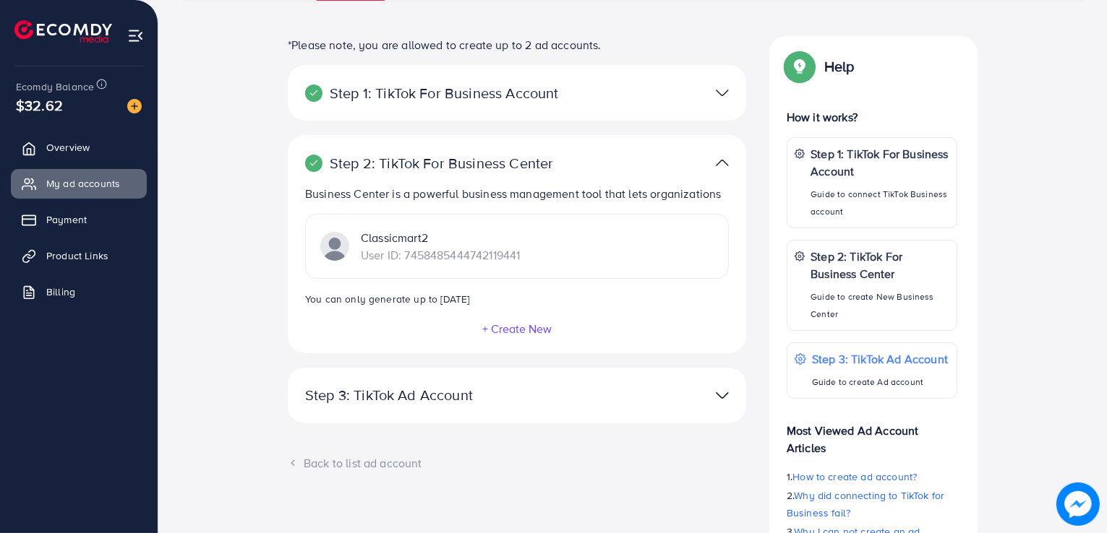
click at [522, 322] on button "+ Create New" at bounding box center [516, 328] width 71 height 13
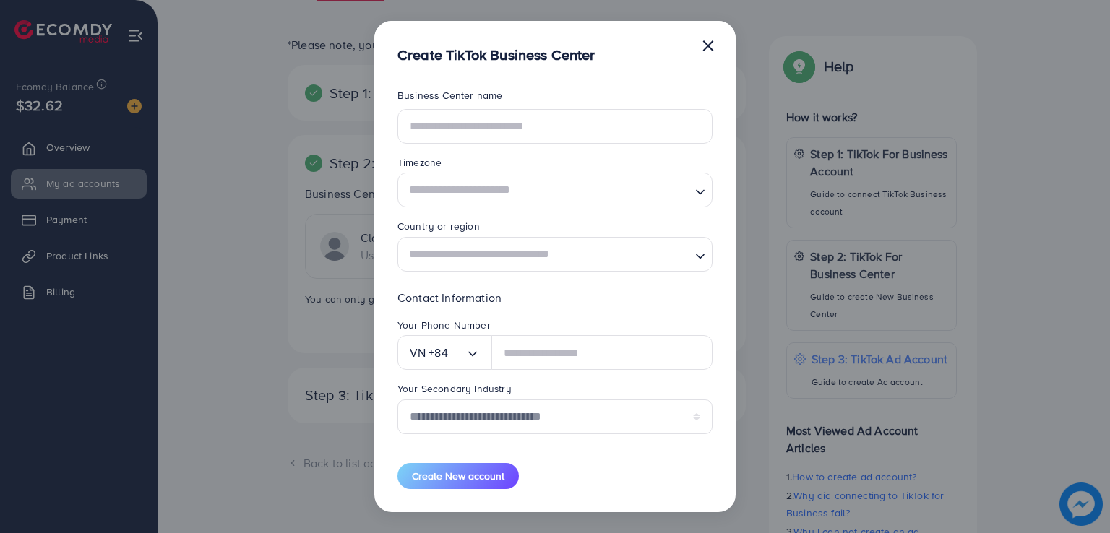
click at [711, 40] on button "×" at bounding box center [708, 44] width 14 height 29
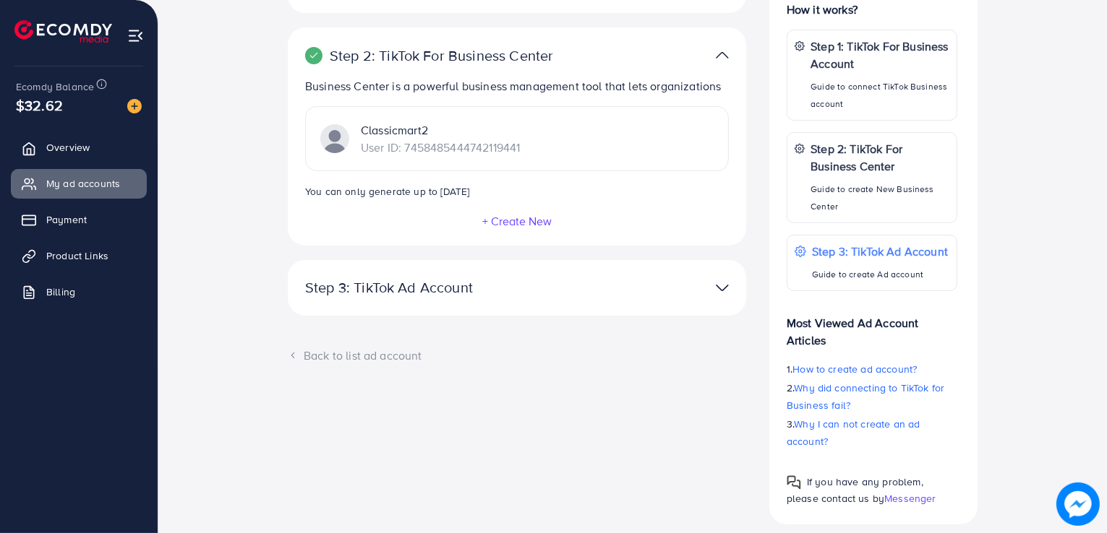
scroll to position [283, 0]
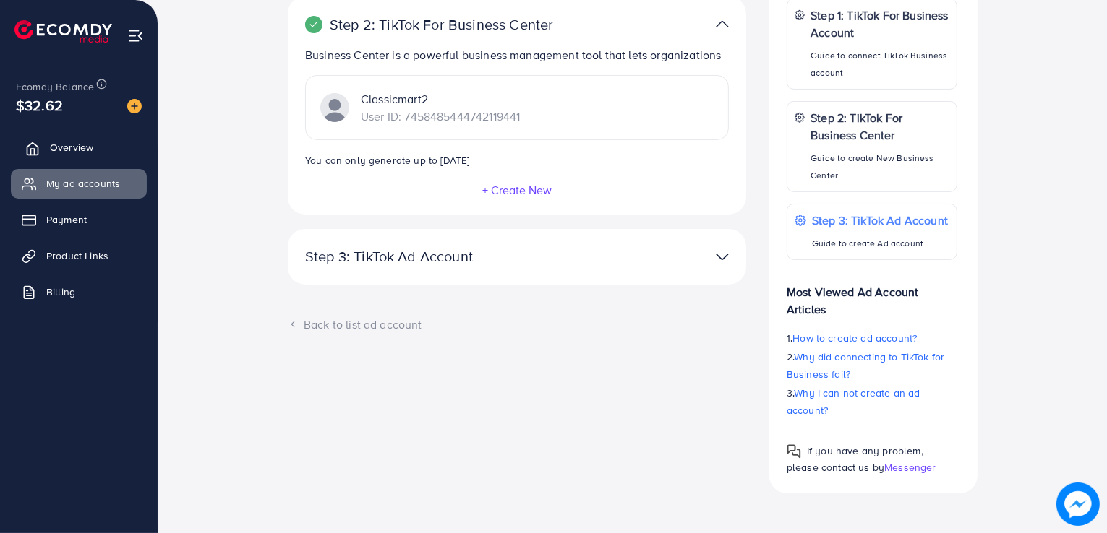
click at [106, 139] on link "Overview" at bounding box center [79, 147] width 136 height 29
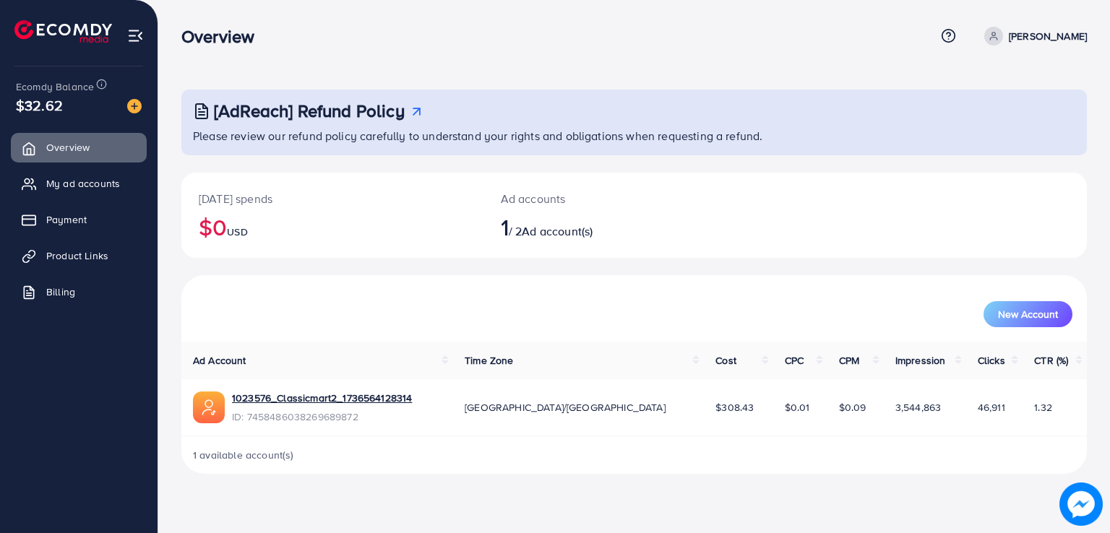
click at [1073, 489] on img at bounding box center [1081, 504] width 43 height 43
click at [984, 41] on span at bounding box center [993, 36] width 19 height 19
click at [979, 116] on link "Log out" at bounding box center [1017, 119] width 137 height 33
click at [941, 38] on icon at bounding box center [948, 35] width 15 height 15
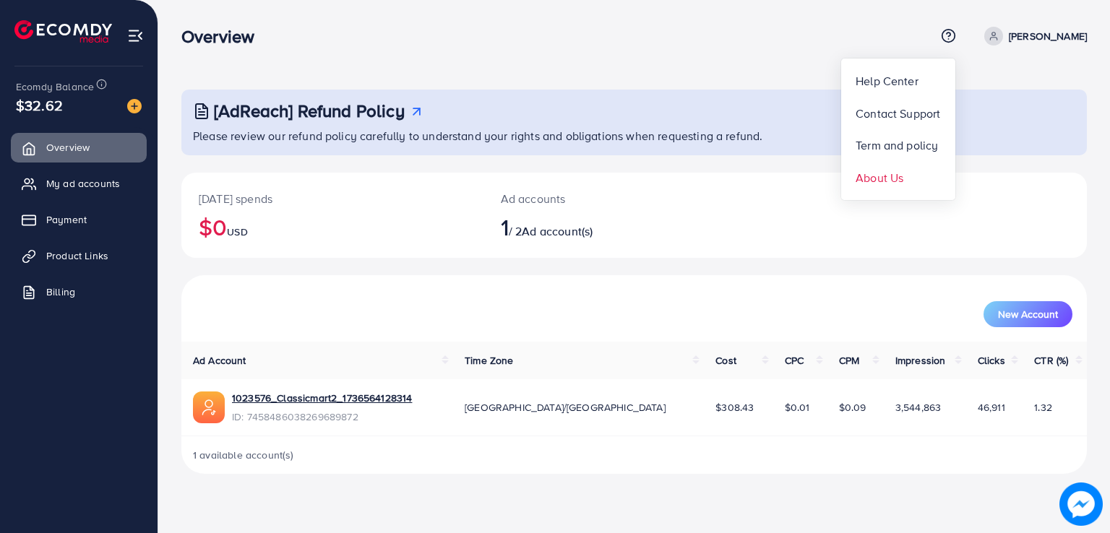
click at [872, 170] on span "About Us" at bounding box center [880, 177] width 48 height 17
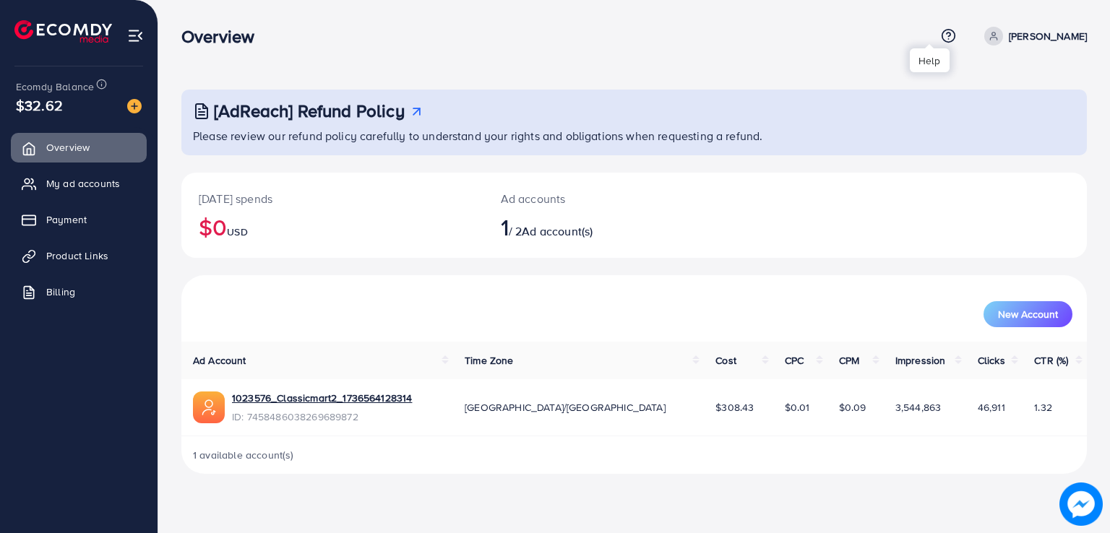
click at [941, 29] on icon at bounding box center [948, 35] width 15 height 15
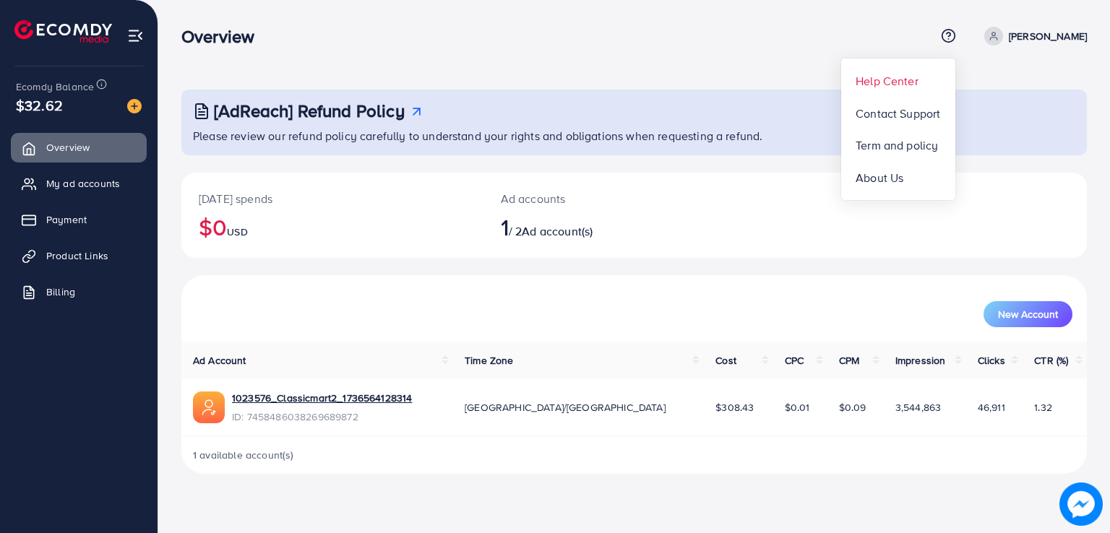
click at [857, 93] on link "Help Center" at bounding box center [898, 80] width 114 height 33
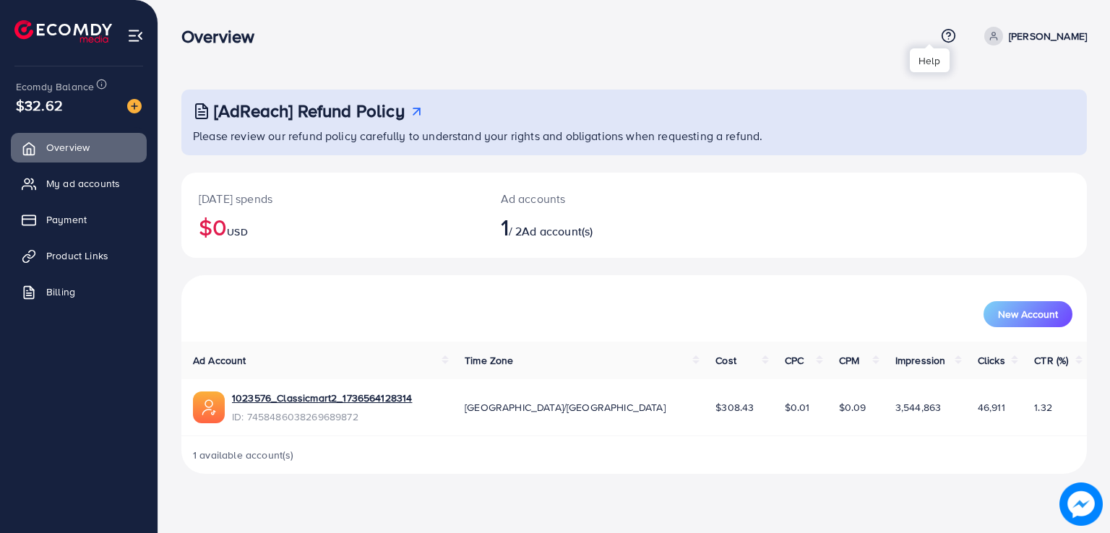
click at [941, 38] on icon at bounding box center [948, 35] width 15 height 15
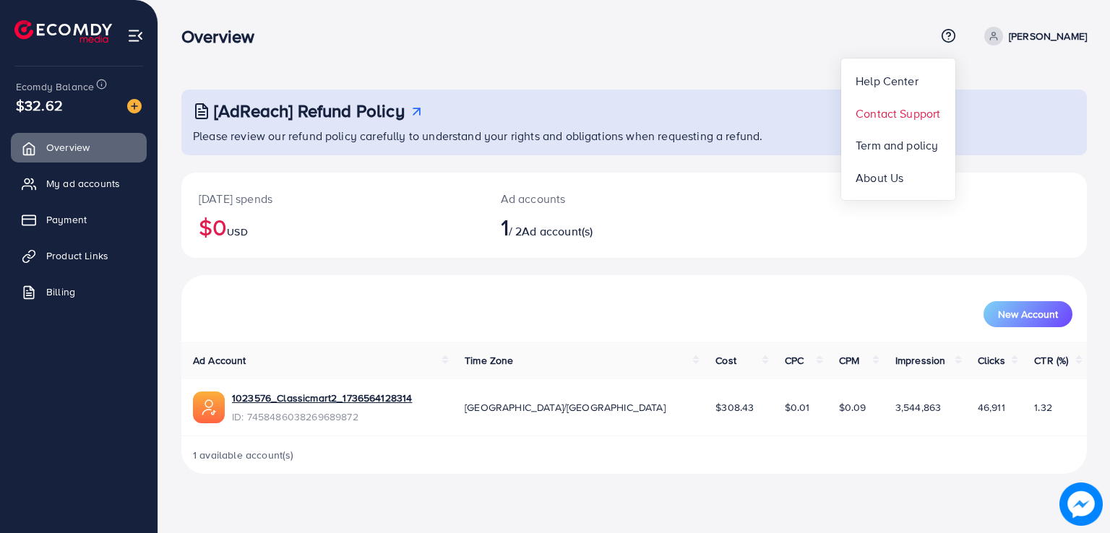
click at [858, 119] on span "Contact Support" at bounding box center [898, 113] width 85 height 17
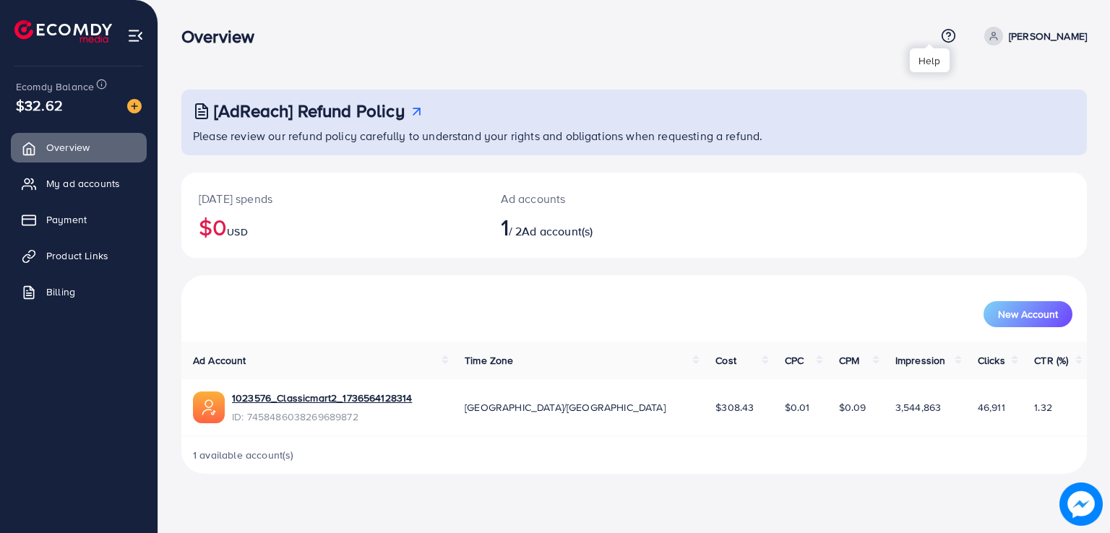
click at [941, 35] on icon at bounding box center [948, 35] width 15 height 15
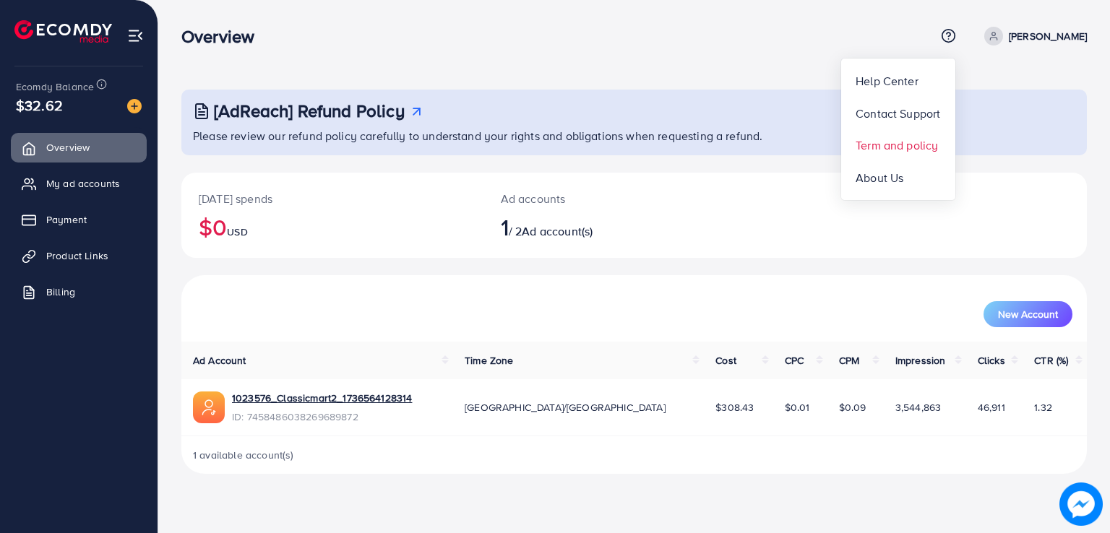
click at [892, 151] on span "Term and policy" at bounding box center [897, 145] width 82 height 17
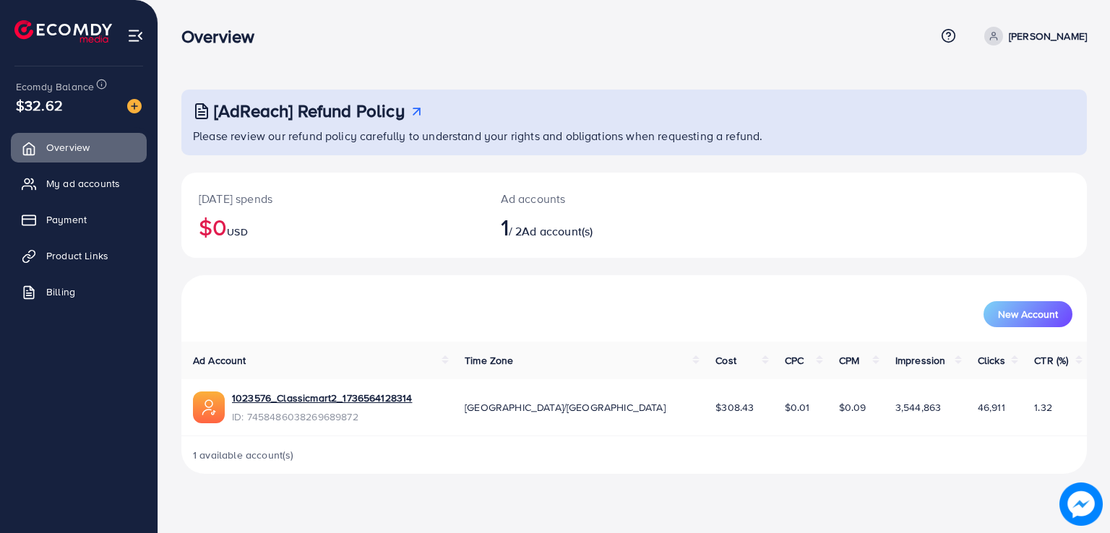
click at [984, 37] on span at bounding box center [993, 36] width 19 height 19
click at [961, 119] on link "Log out" at bounding box center [1017, 119] width 137 height 33
click at [67, 214] on span "Payment" at bounding box center [70, 219] width 40 height 14
